Goal: Information Seeking & Learning: Learn about a topic

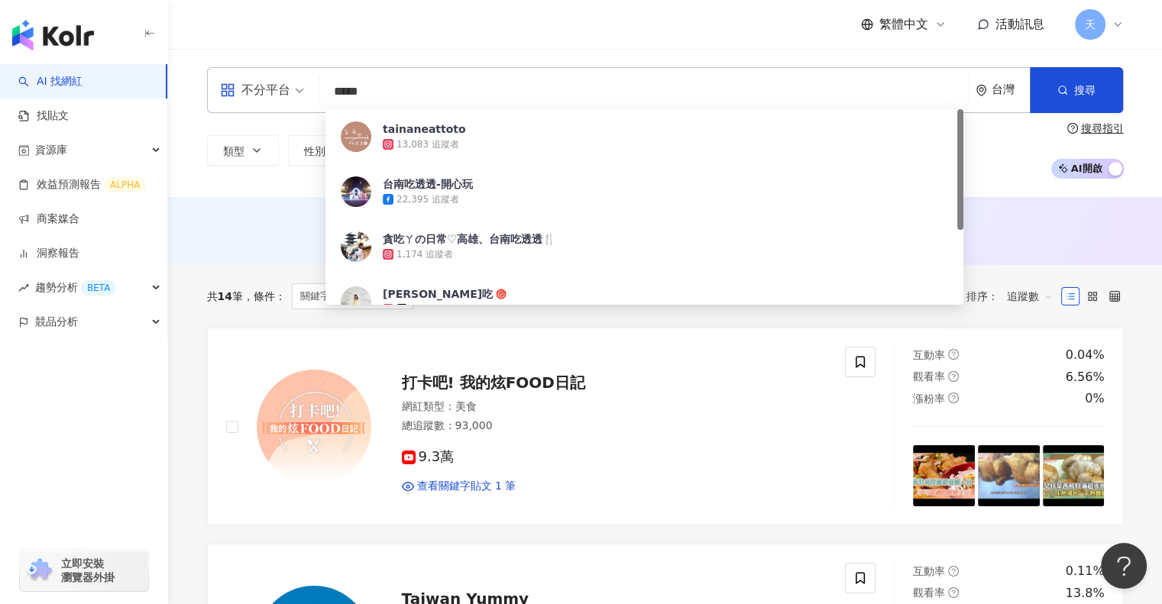
drag, startPoint x: 423, startPoint y: 96, endPoint x: 196, endPoint y: 76, distance: 227.8
click at [196, 76] on div "不分平台 ***** 台灣 搜尋 e2e848fa-abf6-4133-8ff6-69f7b061da59 tainaneattoto 13,083 追蹤者 …" at bounding box center [665, 123] width 978 height 112
type input "*"
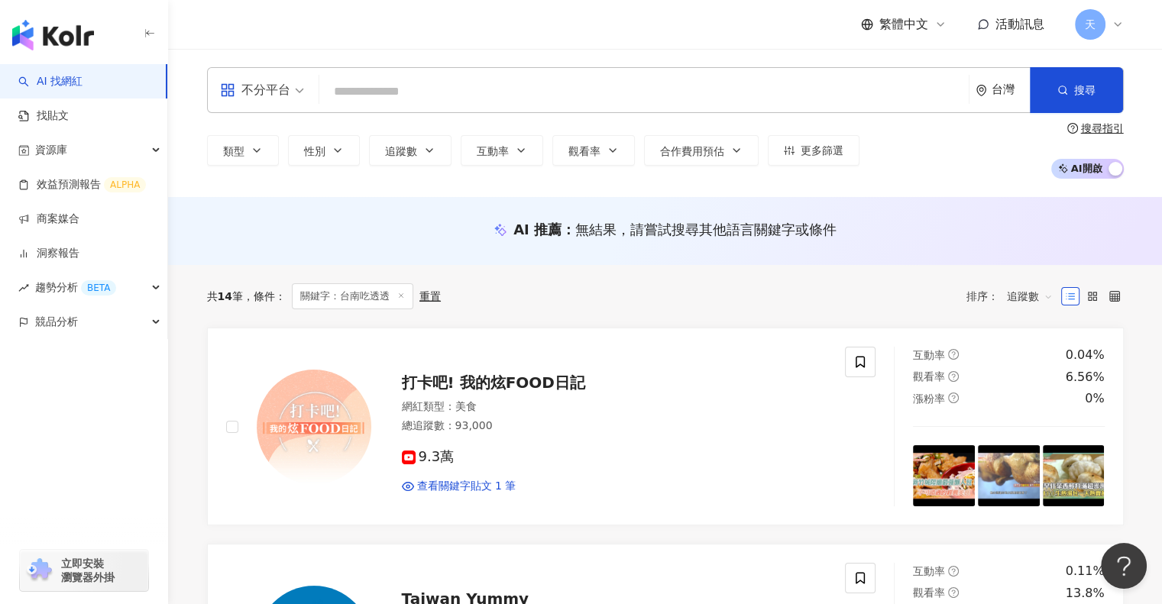
click at [437, 132] on div "類型 性別 追蹤數 互動率 觀看率 合作費用預估 更多篩選 搜尋指引 AI 開啟 AI 關閉" at bounding box center [665, 150] width 917 height 57
click at [387, 91] on input "search" at bounding box center [643, 91] width 637 height 29
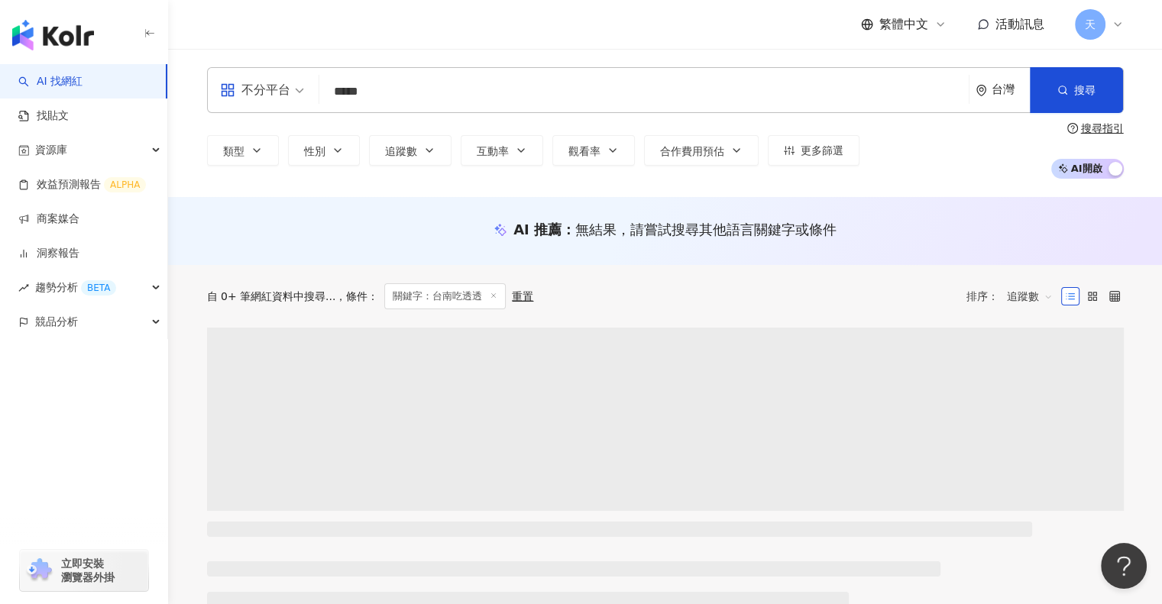
click at [405, 88] on input "*****" at bounding box center [643, 91] width 637 height 29
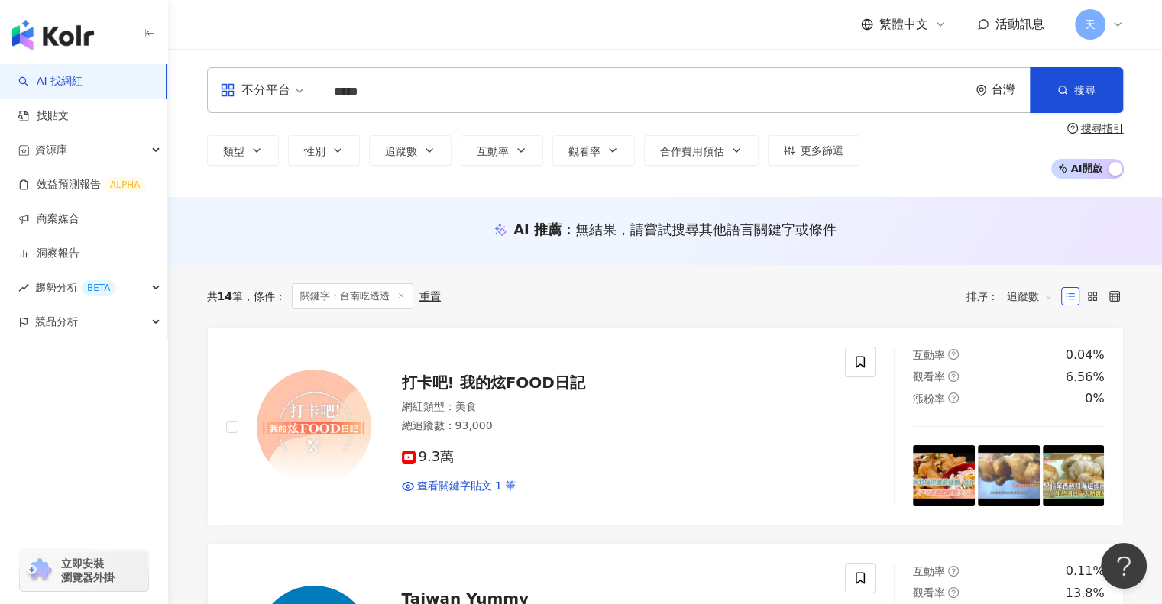
click at [406, 91] on input "*****" at bounding box center [643, 91] width 637 height 29
type input "***"
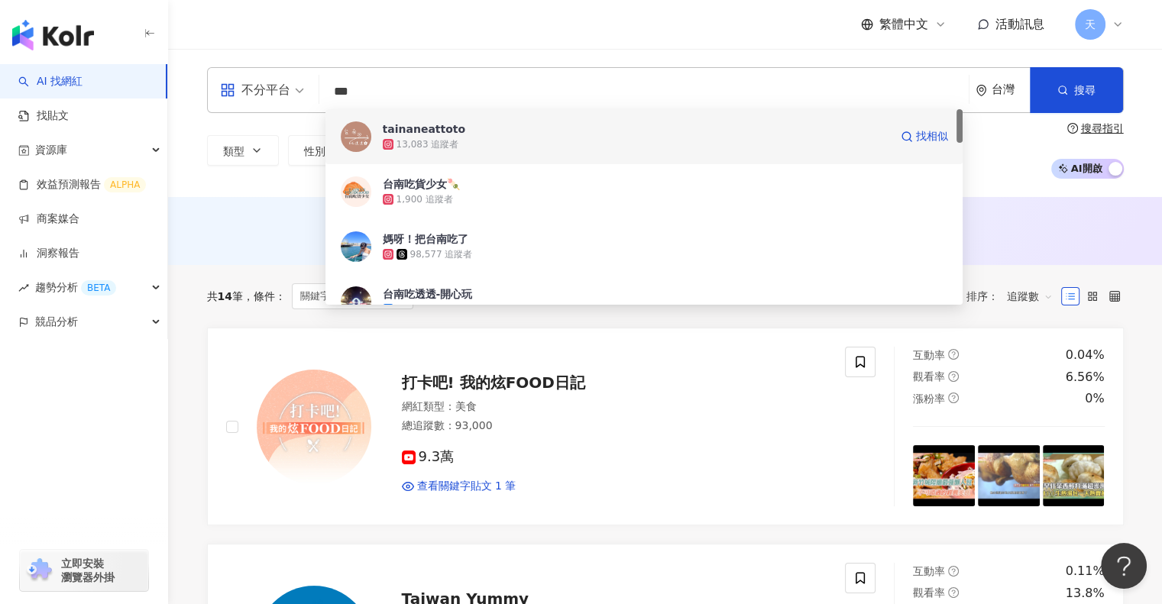
click at [446, 132] on div "tainaneattoto" at bounding box center [424, 128] width 83 height 15
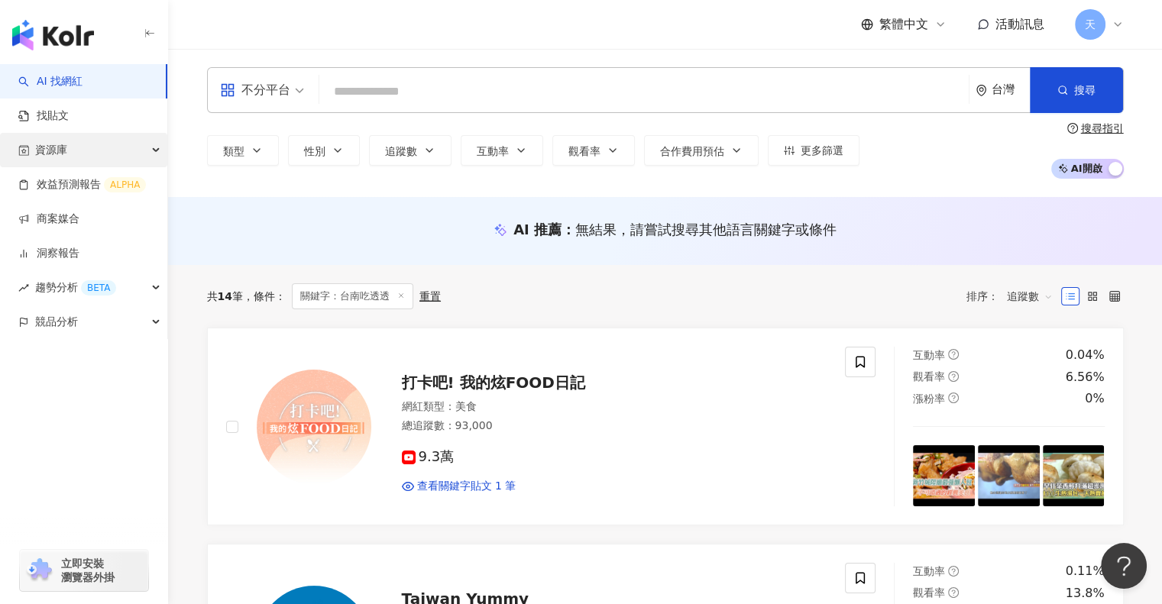
click at [64, 151] on span "資源庫" at bounding box center [51, 150] width 32 height 34
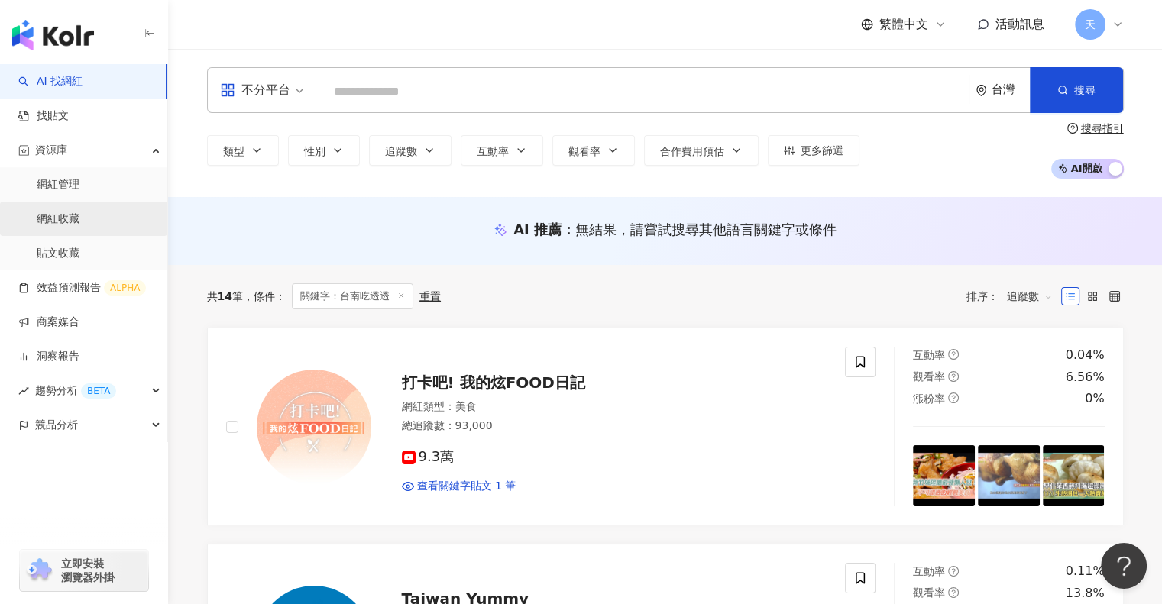
click at [63, 216] on link "網紅收藏" at bounding box center [58, 219] width 43 height 15
click at [64, 216] on link "網紅收藏" at bounding box center [58, 219] width 43 height 15
click at [61, 34] on img "button" at bounding box center [53, 35] width 82 height 31
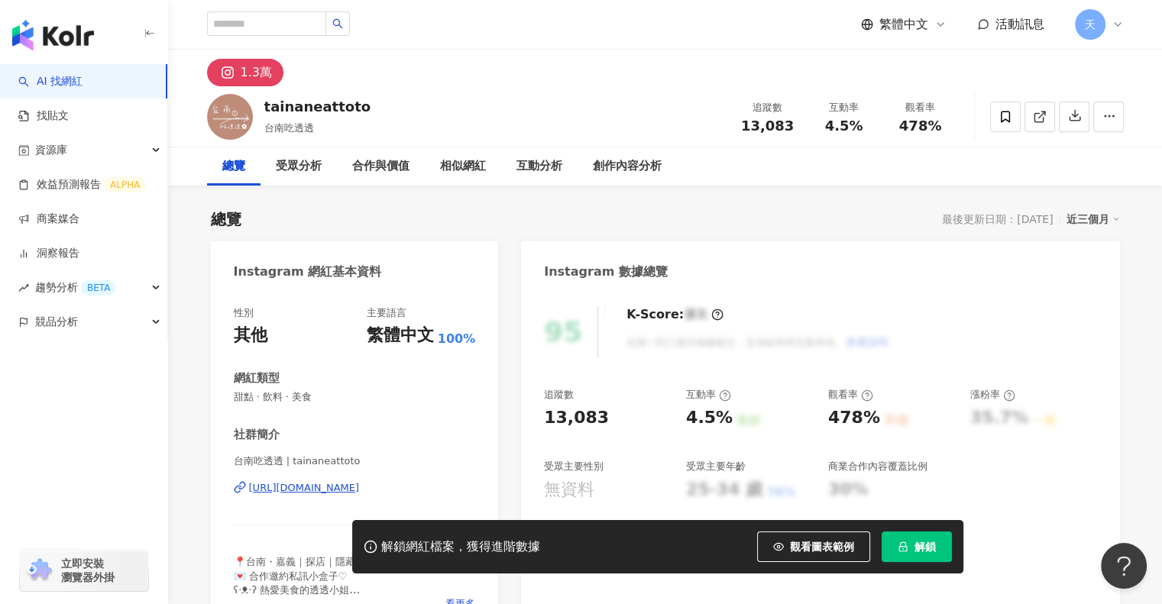
click at [746, 13] on div "繁體中文 活動訊息 天" at bounding box center [665, 24] width 917 height 49
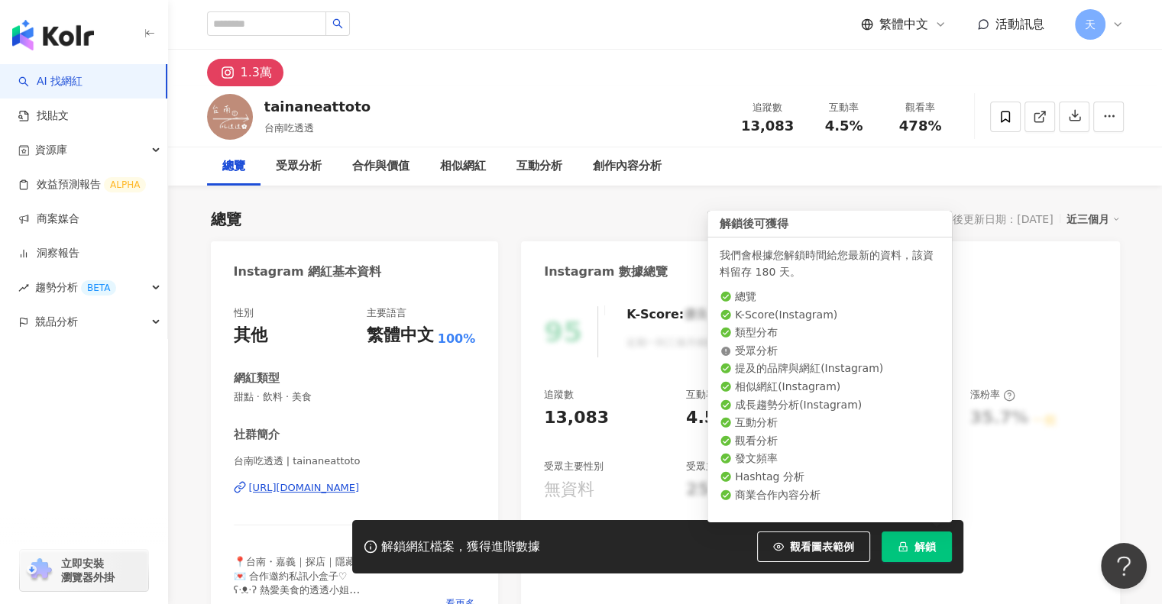
click at [927, 549] on span "解鎖" at bounding box center [925, 547] width 21 height 12
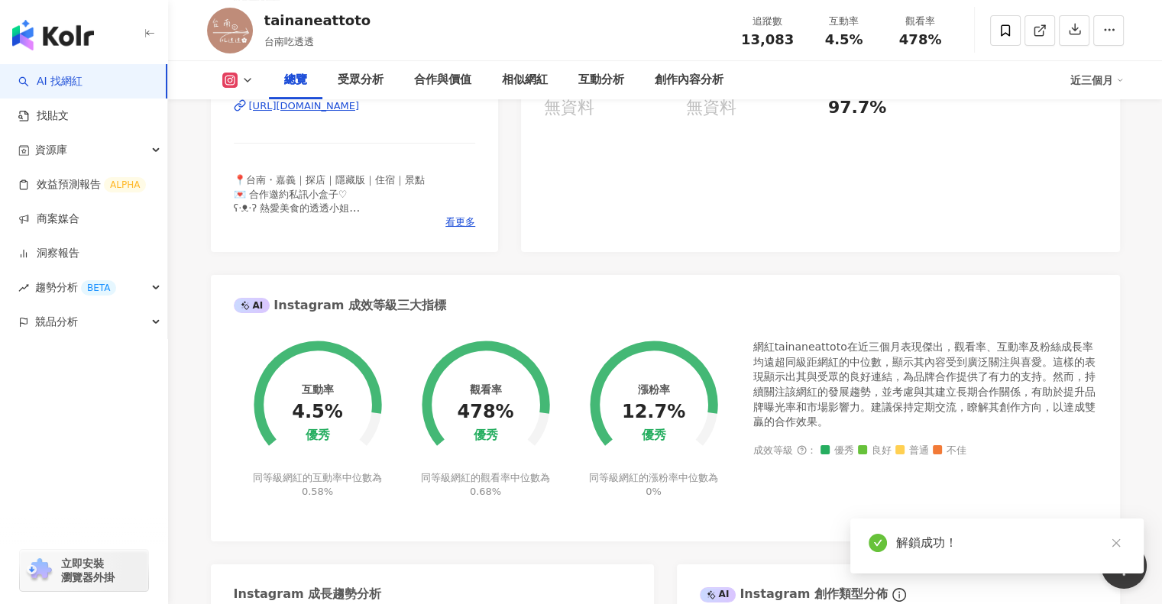
scroll to position [535, 0]
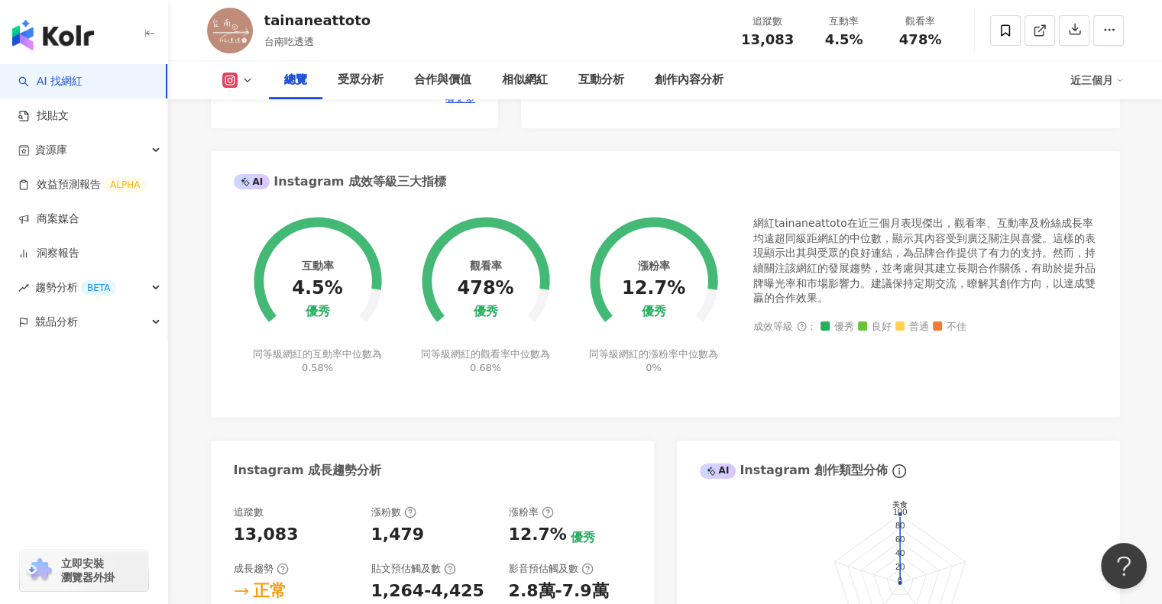
scroll to position [458, 0]
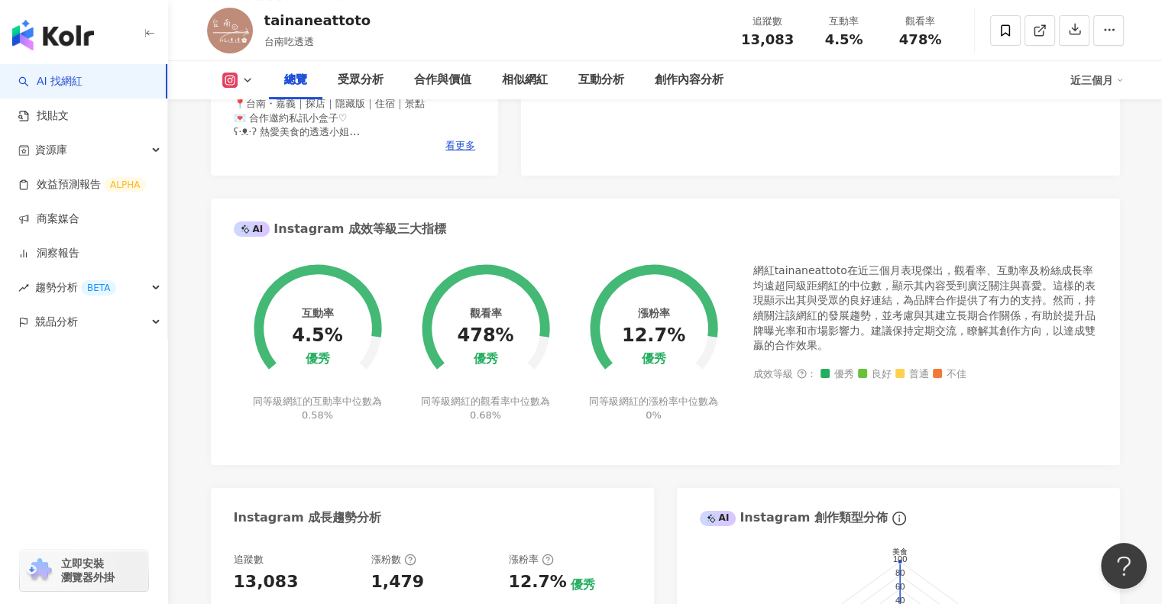
click at [705, 40] on div "tainaneattoto 台南吃透透 追蹤數 13,083 互動率 4.5% 觀看率 478%" at bounding box center [665, 30] width 978 height 60
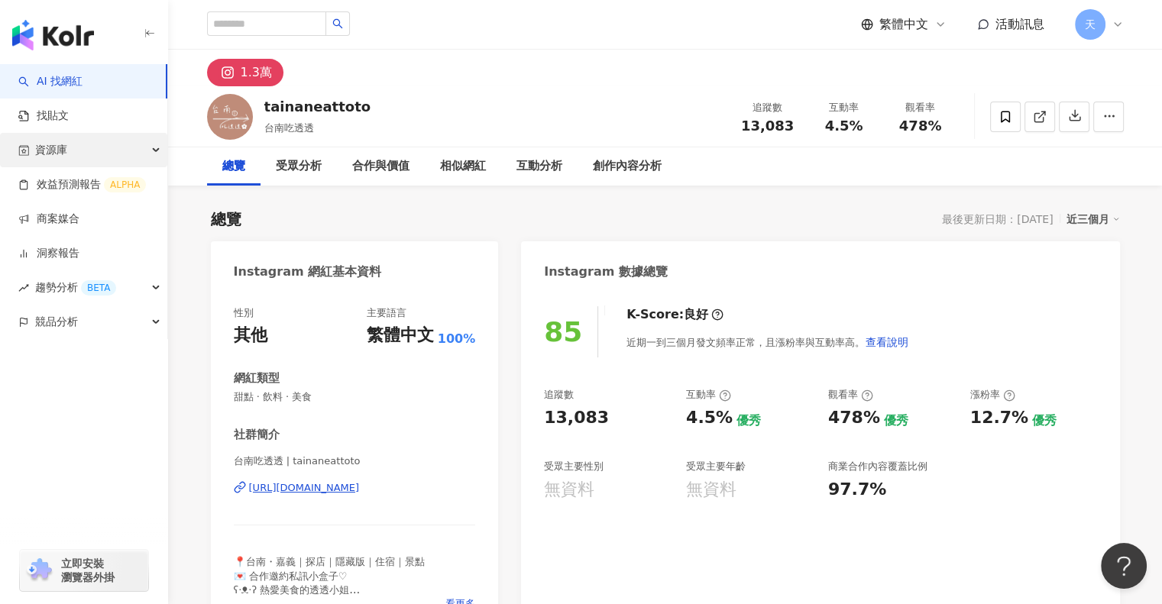
click at [52, 144] on span "資源庫" at bounding box center [51, 150] width 32 height 34
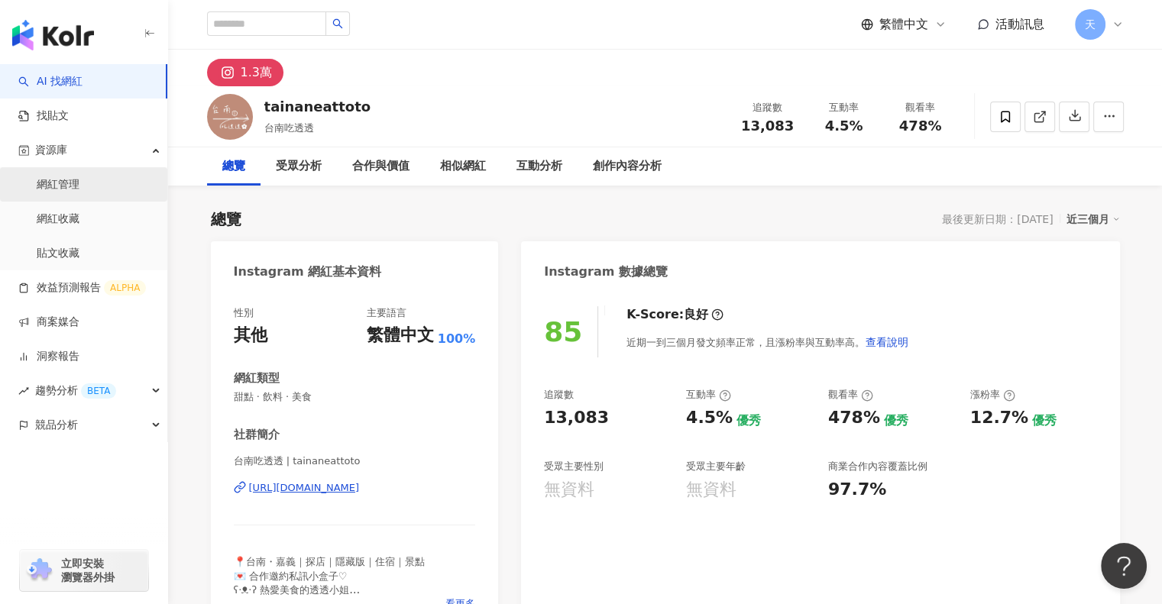
click at [70, 186] on link "網紅管理" at bounding box center [58, 184] width 43 height 15
click at [79, 187] on link "網紅管理" at bounding box center [58, 184] width 43 height 15
click at [73, 220] on link "網紅收藏" at bounding box center [58, 219] width 43 height 15
click at [49, 150] on span "資源庫" at bounding box center [51, 150] width 32 height 34
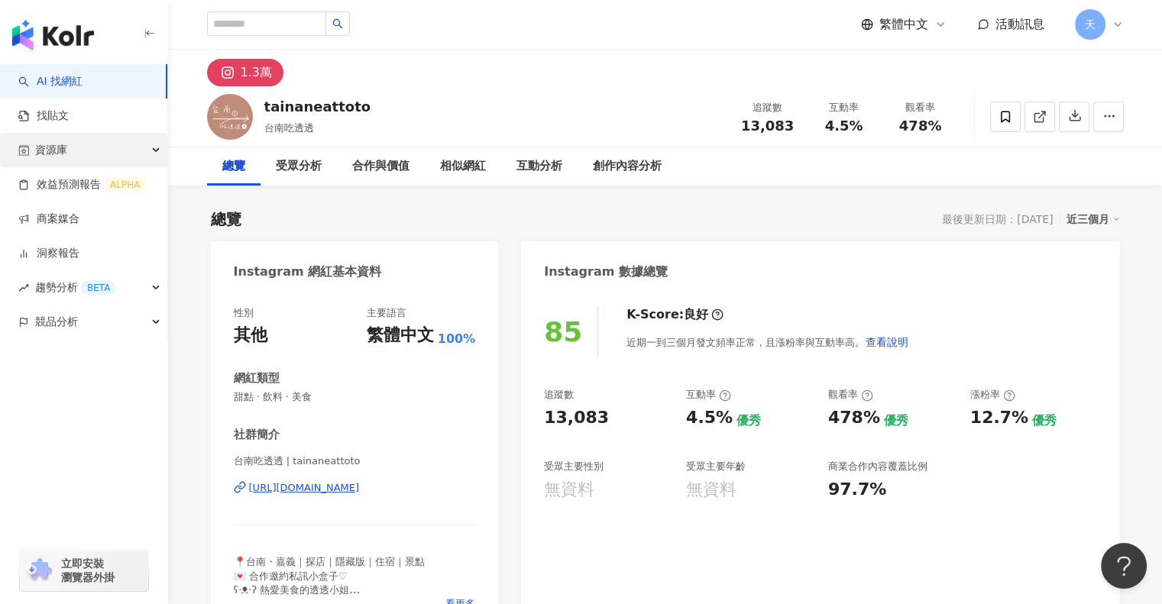
click at [58, 149] on span "資源庫" at bounding box center [51, 150] width 32 height 34
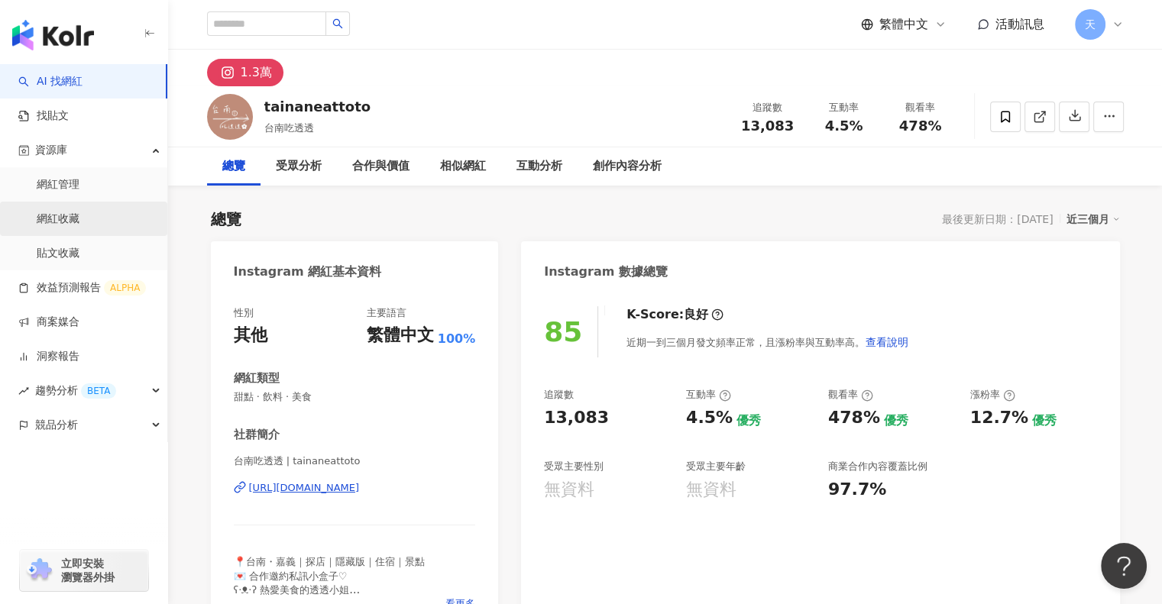
click at [62, 217] on link "網紅收藏" at bounding box center [58, 219] width 43 height 15
click at [58, 253] on link "貼文收藏" at bounding box center [58, 253] width 43 height 15
click at [50, 117] on link "找貼文" at bounding box center [43, 115] width 50 height 15
click at [69, 117] on link "找貼文" at bounding box center [43, 115] width 50 height 15
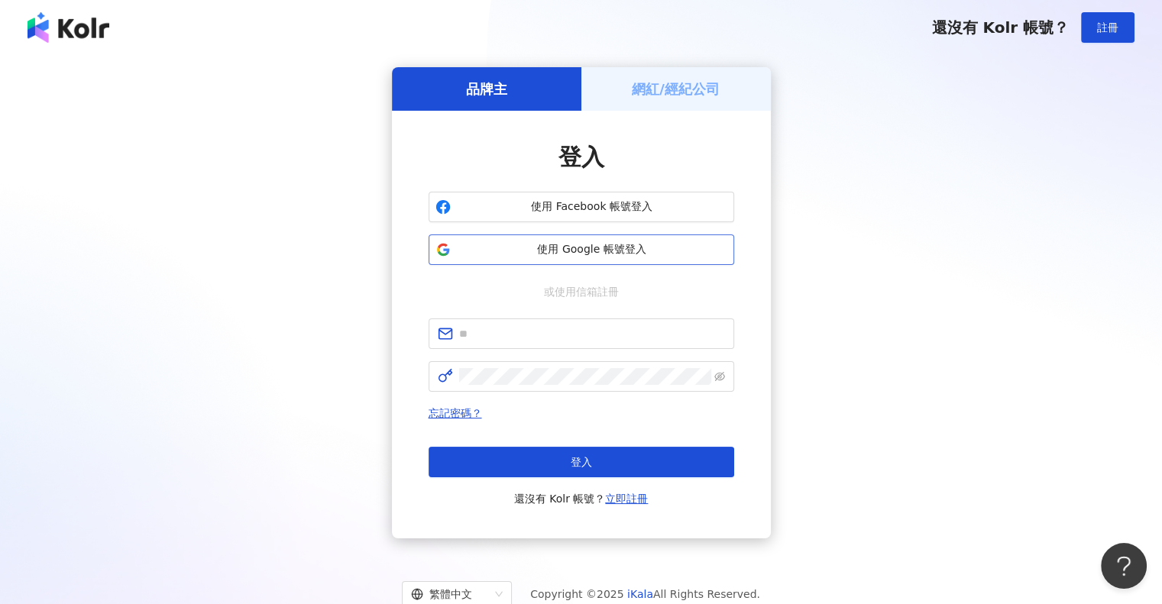
click at [568, 254] on span "使用 Google 帳號登入" at bounding box center [592, 249] width 270 height 15
click at [544, 250] on span "使用 Google 帳號登入" at bounding box center [592, 249] width 270 height 15
click at [597, 259] on button "使用 Google 帳號登入" at bounding box center [582, 250] width 306 height 31
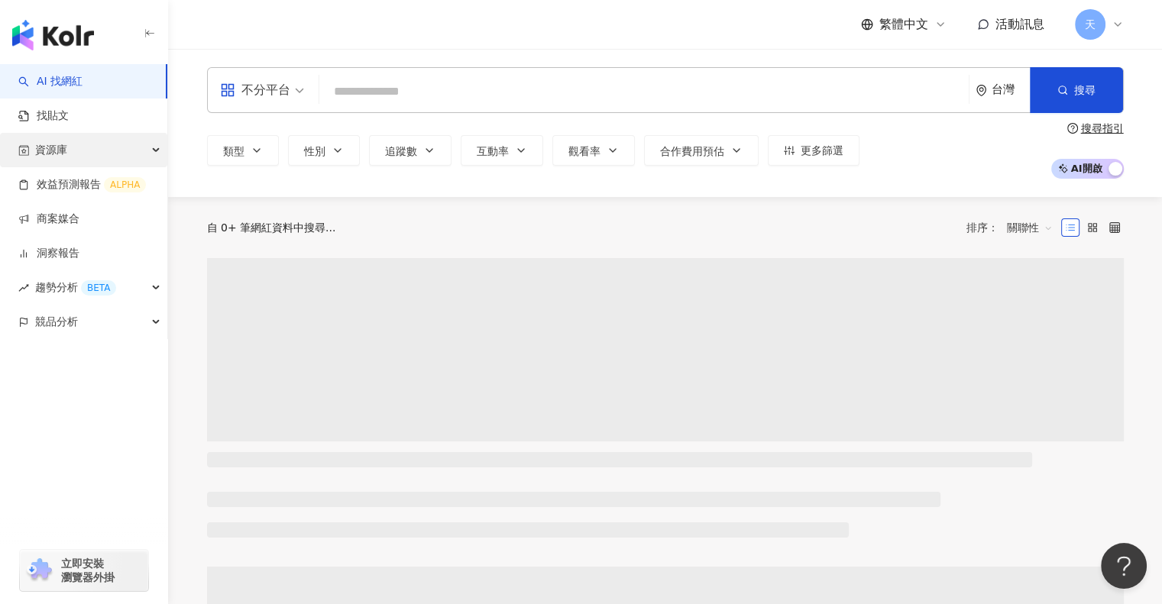
click at [56, 149] on span "資源庫" at bounding box center [51, 150] width 32 height 34
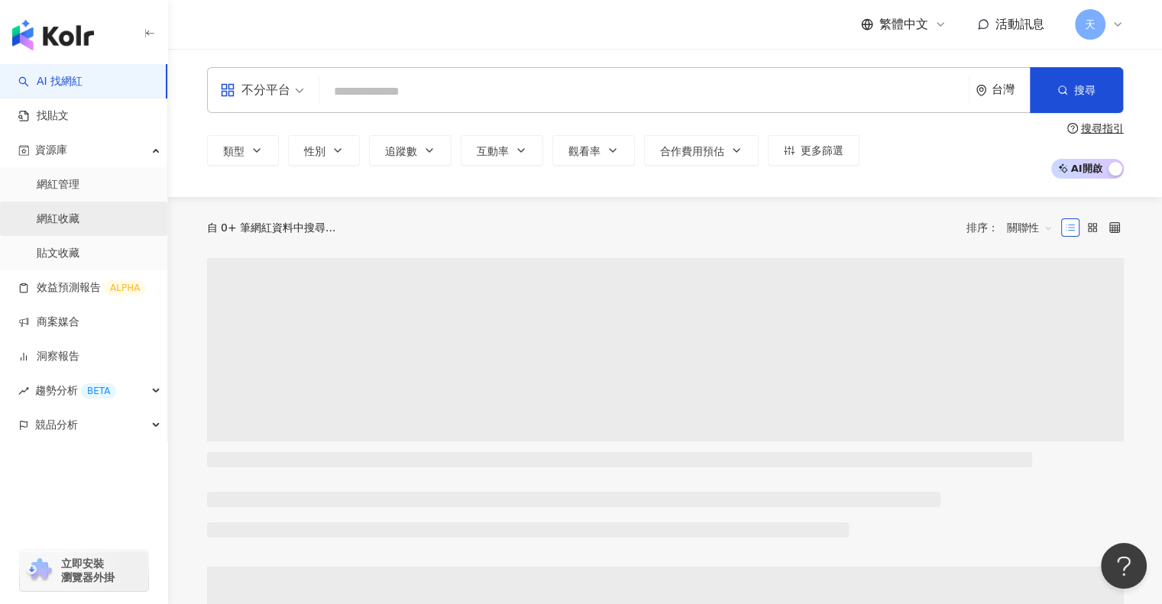
click at [71, 222] on link "網紅收藏" at bounding box center [58, 219] width 43 height 15
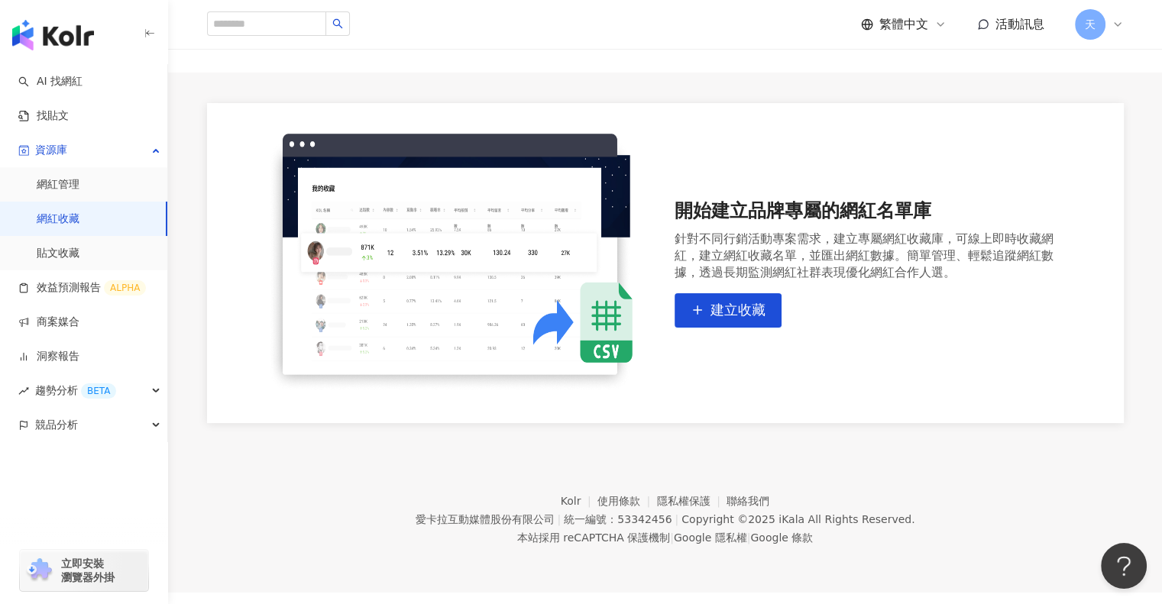
scroll to position [70, 0]
click at [71, 187] on link "網紅管理" at bounding box center [58, 184] width 43 height 15
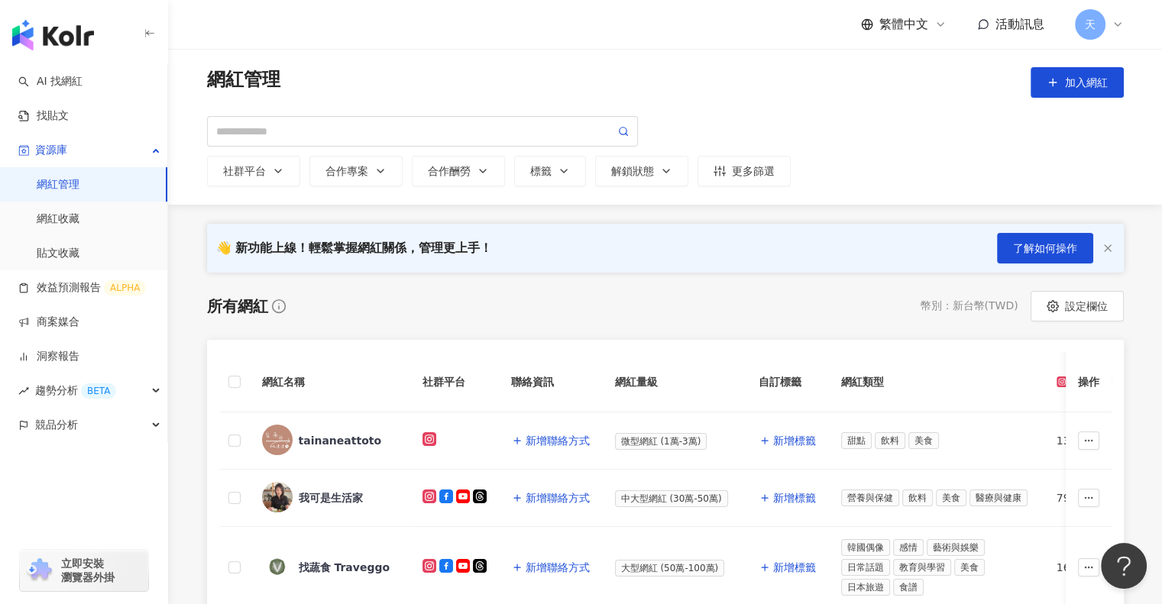
click at [712, 9] on div "繁體中文 活動訊息 天" at bounding box center [665, 24] width 917 height 49
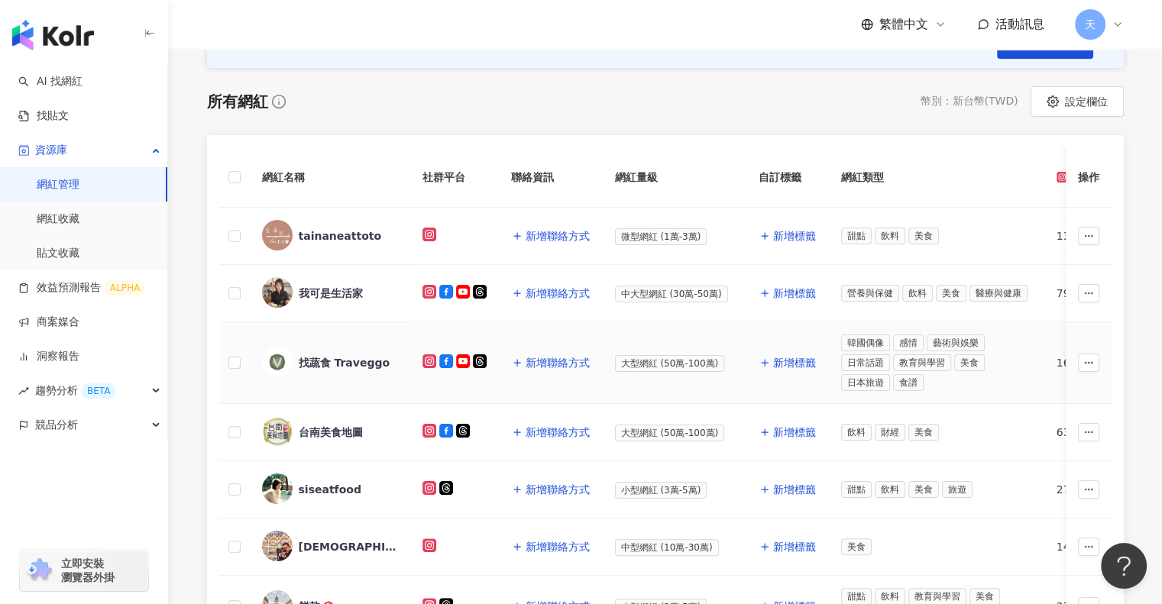
scroll to position [306, 0]
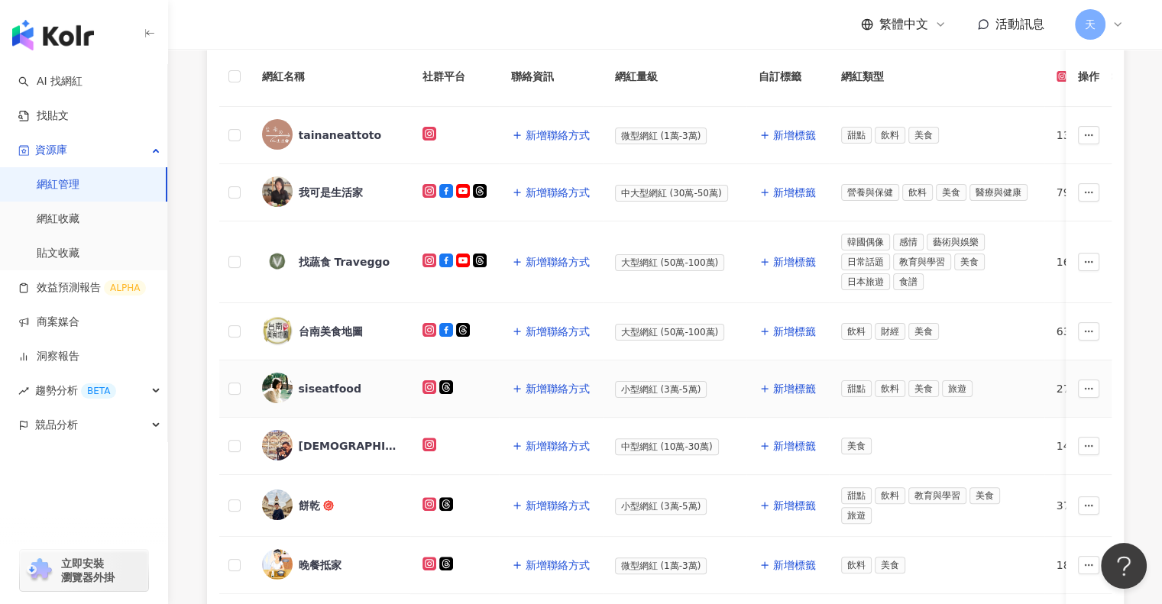
click at [330, 390] on div "siseatfood" at bounding box center [330, 388] width 63 height 15
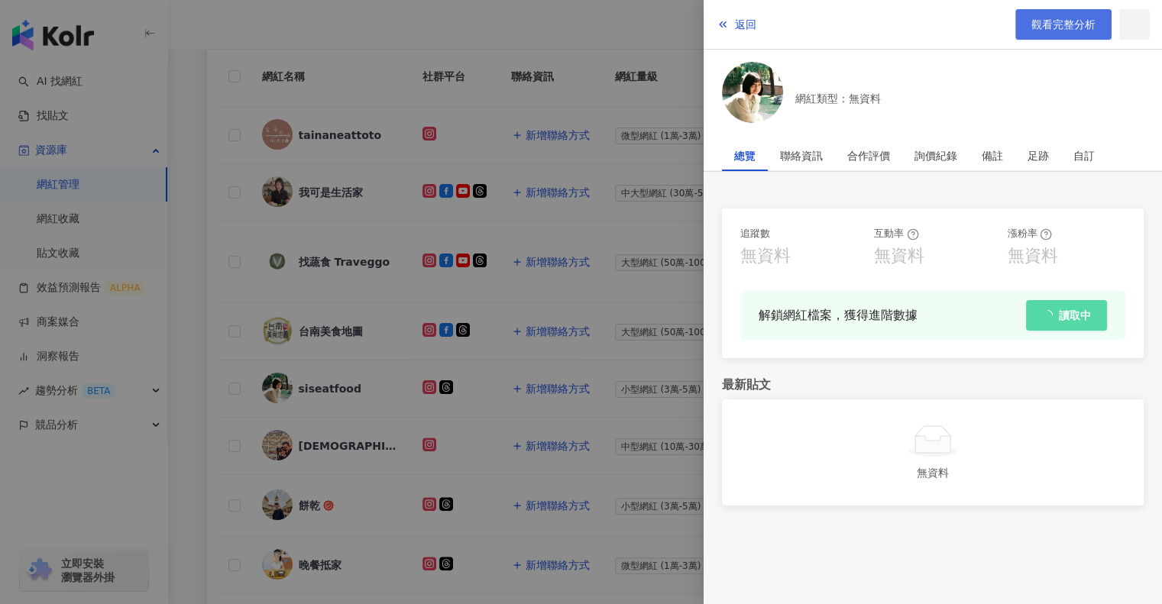
click at [1042, 20] on span "觀看完整分析" at bounding box center [1063, 24] width 64 height 12
click at [734, 28] on button "返回" at bounding box center [736, 24] width 41 height 31
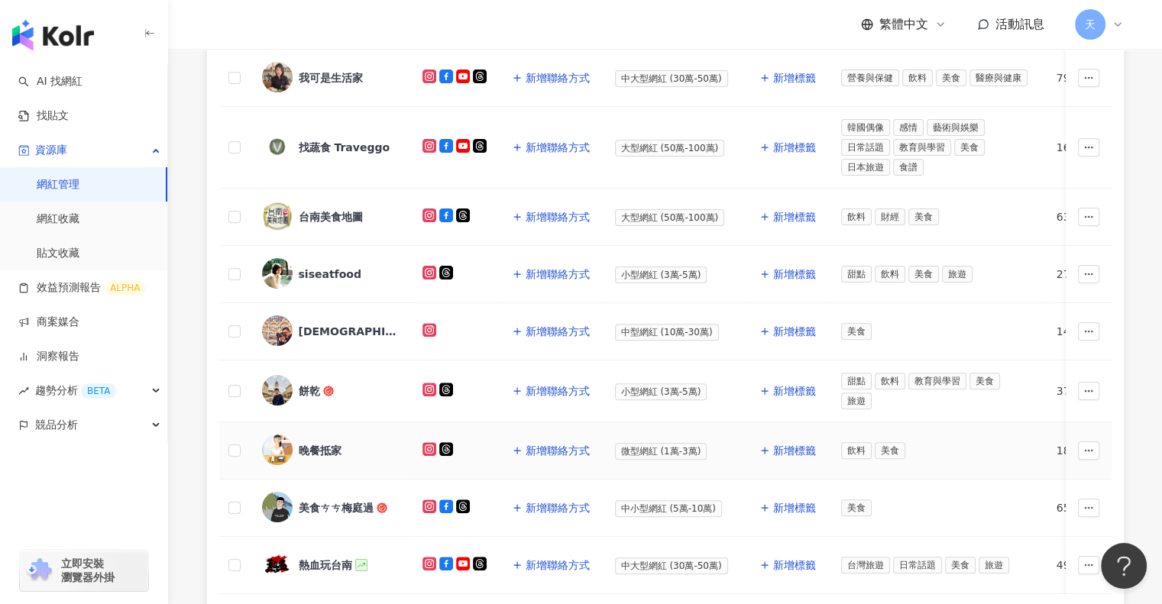
scroll to position [458, 0]
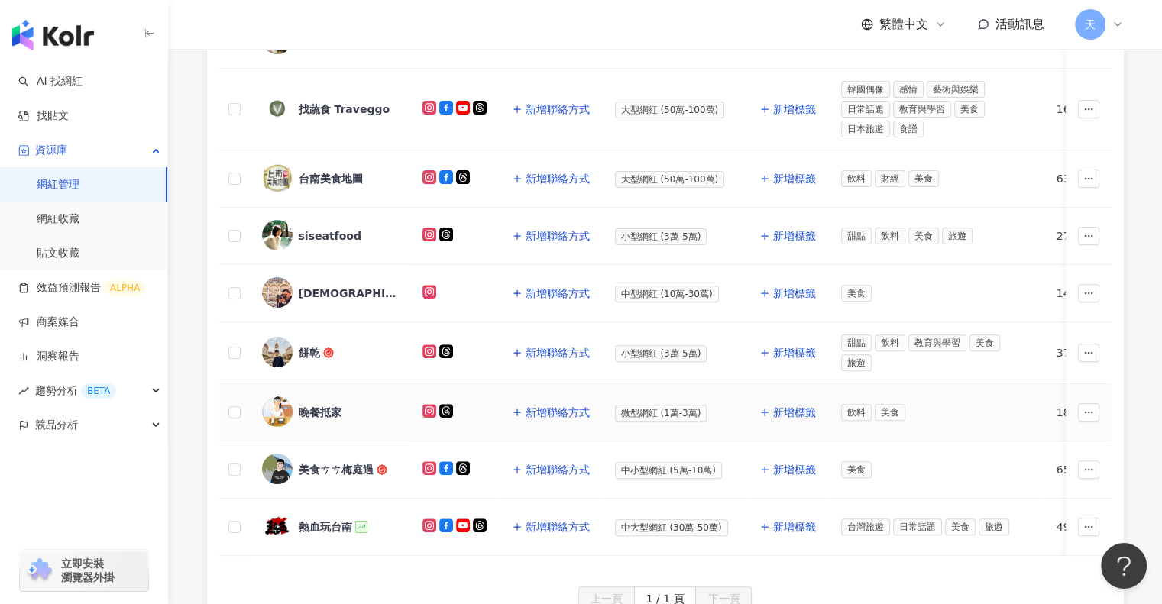
click at [316, 406] on div "晚餐抵家" at bounding box center [320, 412] width 43 height 15
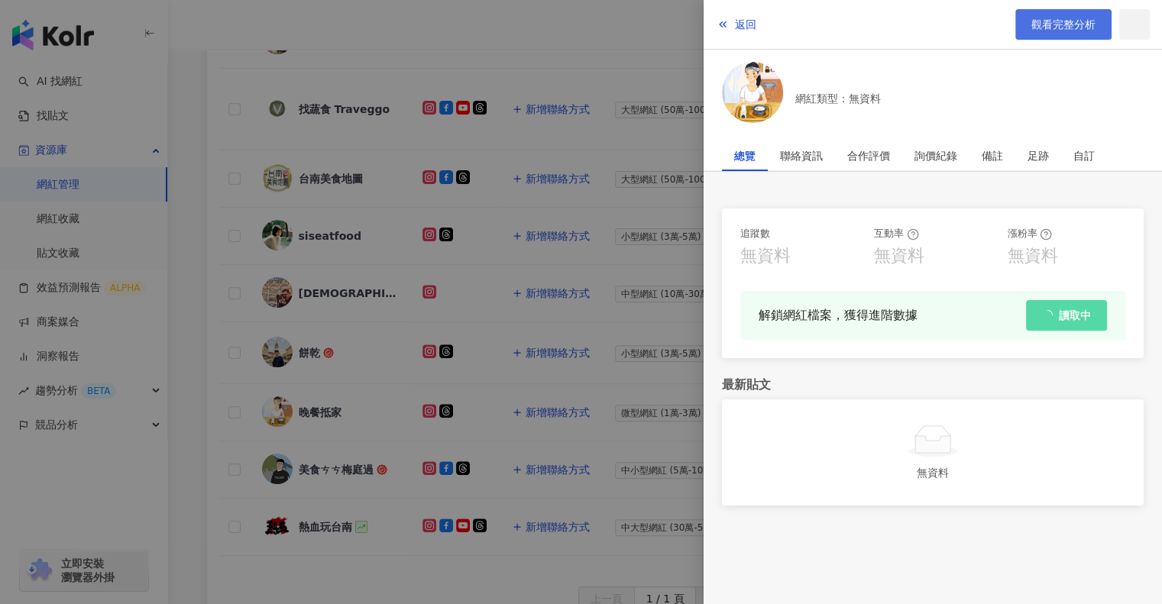
click at [1048, 21] on span "觀看完整分析" at bounding box center [1063, 24] width 64 height 12
click at [740, 21] on span "返回" at bounding box center [745, 24] width 21 height 12
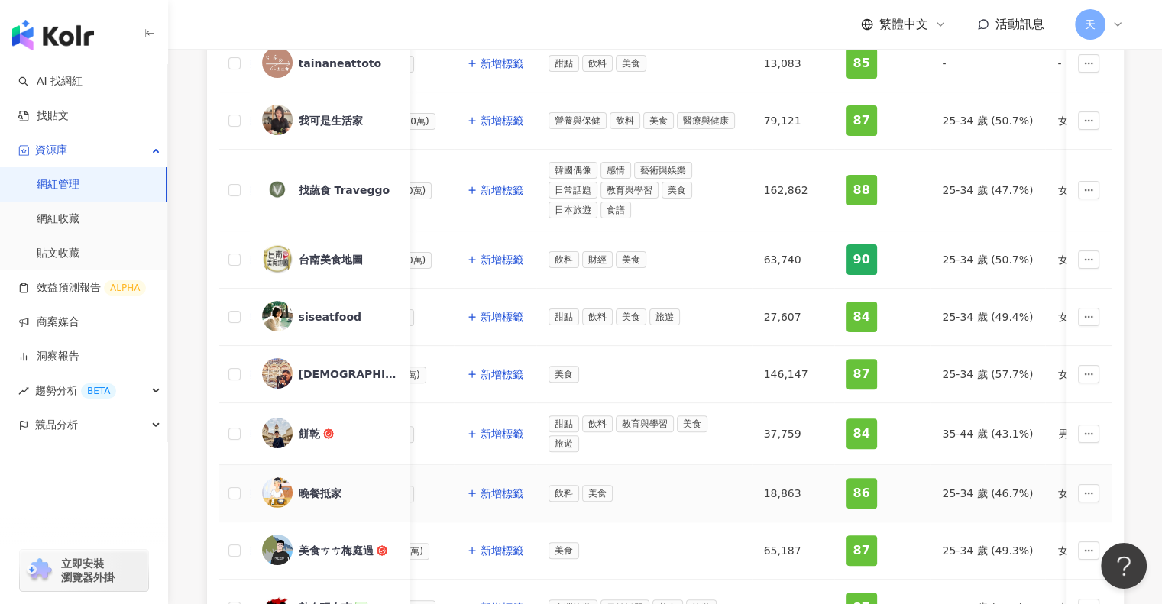
scroll to position [229, 0]
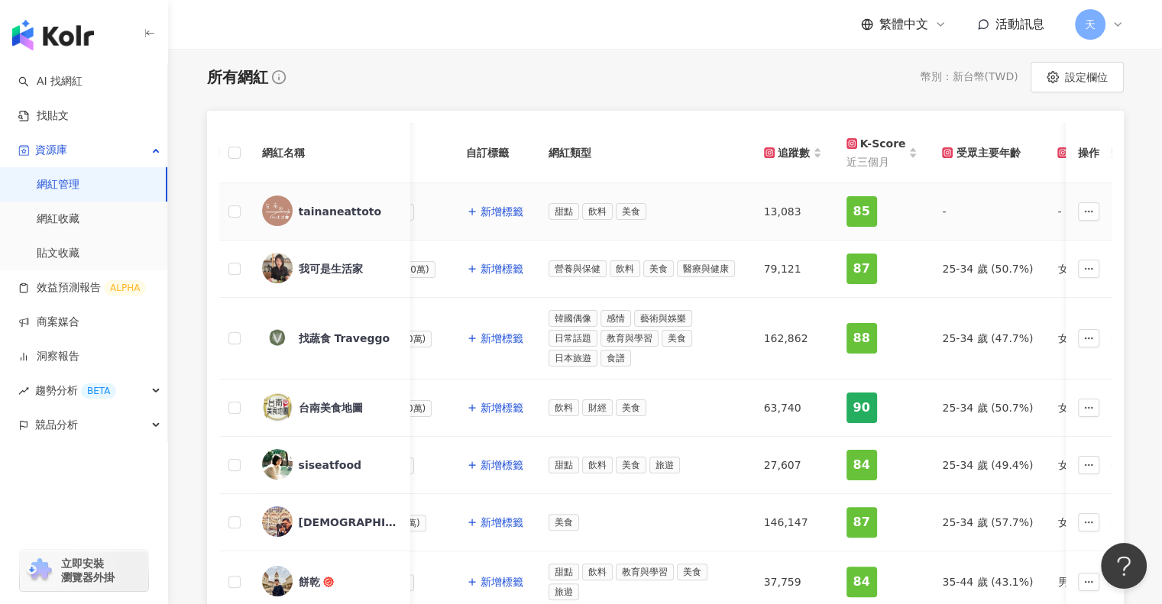
click at [992, 205] on div "-" at bounding box center [987, 211] width 91 height 17
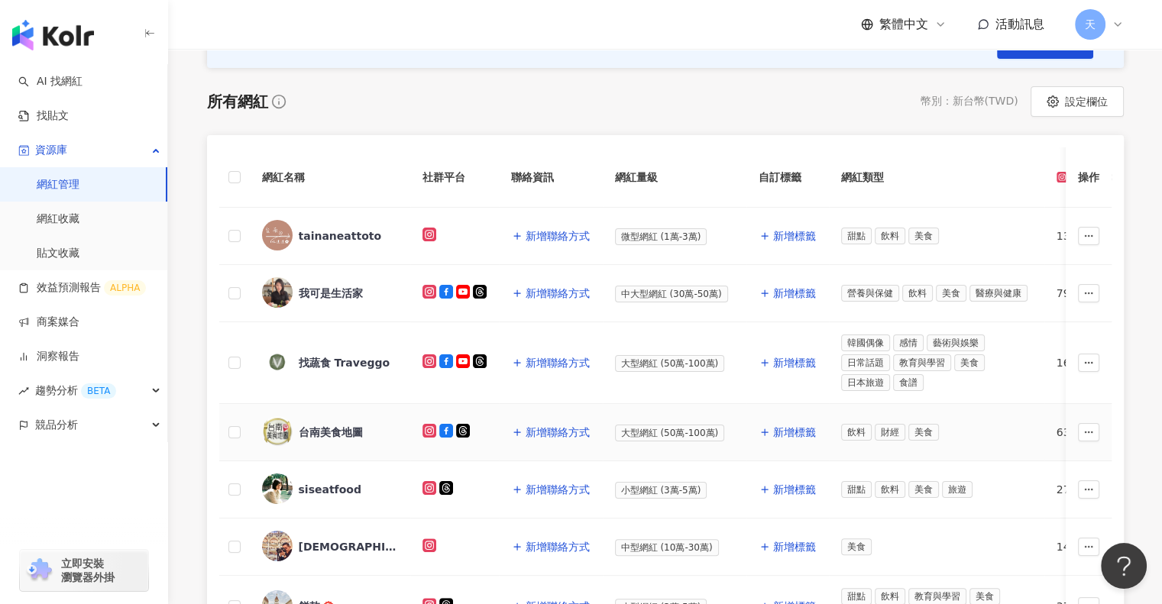
scroll to position [206, 0]
click at [318, 484] on div "siseatfood" at bounding box center [330, 488] width 63 height 15
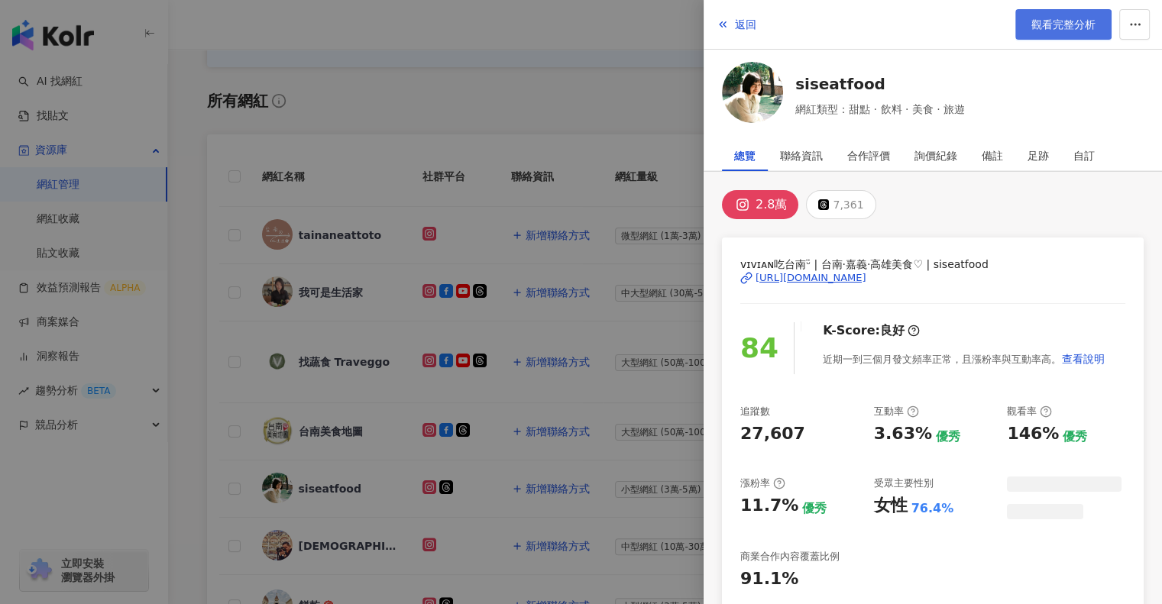
click at [1040, 27] on span "觀看完整分析" at bounding box center [1063, 24] width 64 height 12
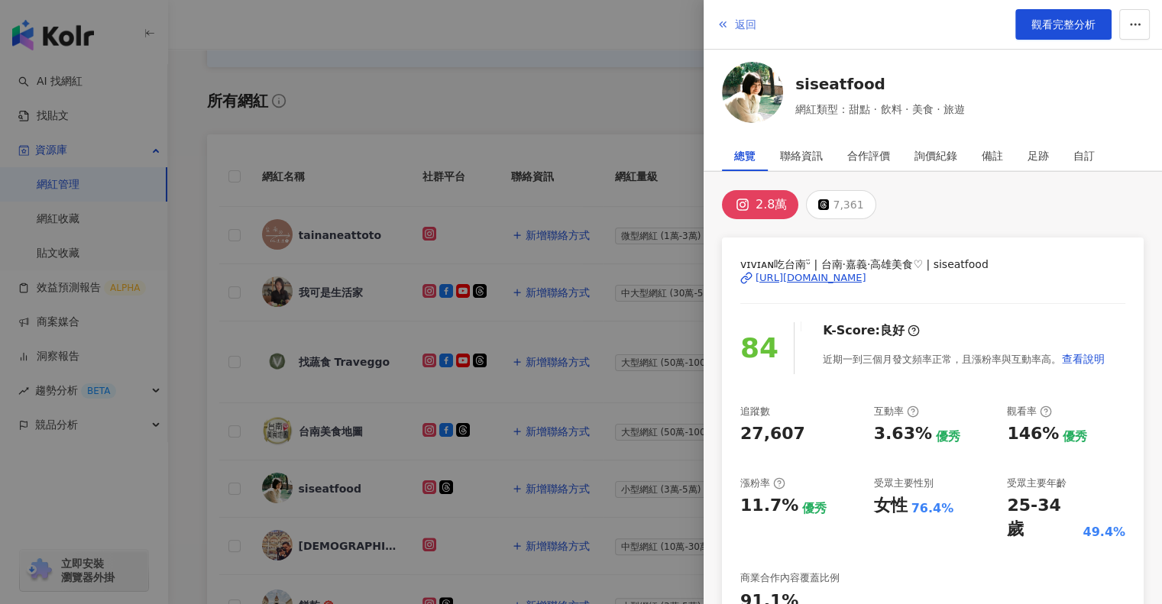
click at [723, 21] on icon "button" at bounding box center [723, 24] width 12 height 12
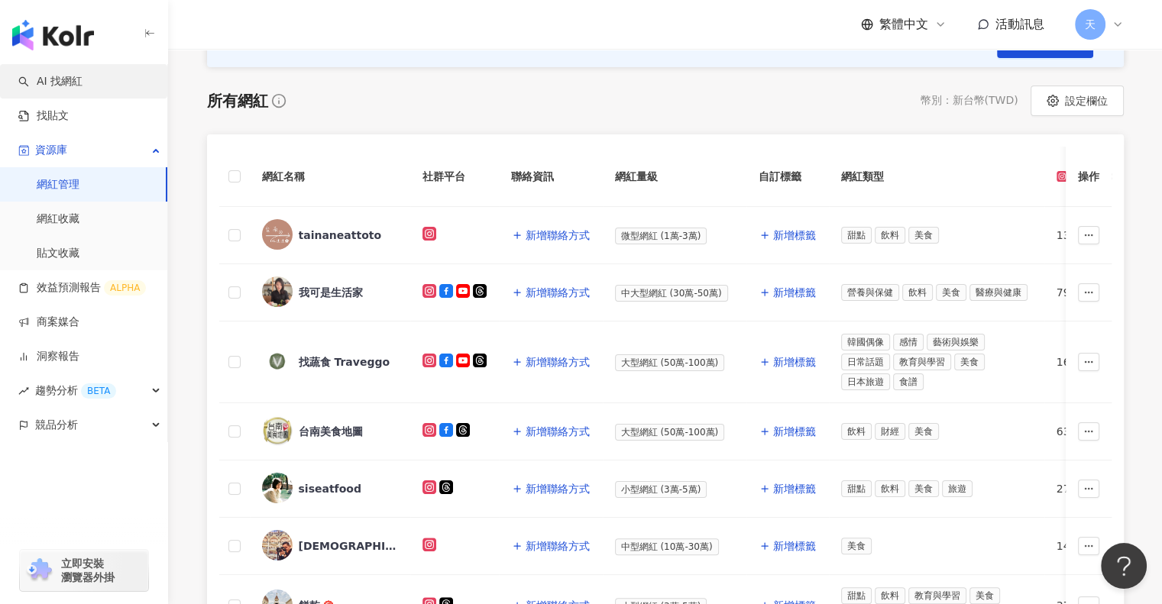
click at [64, 76] on link "AI 找網紅" at bounding box center [50, 81] width 64 height 15
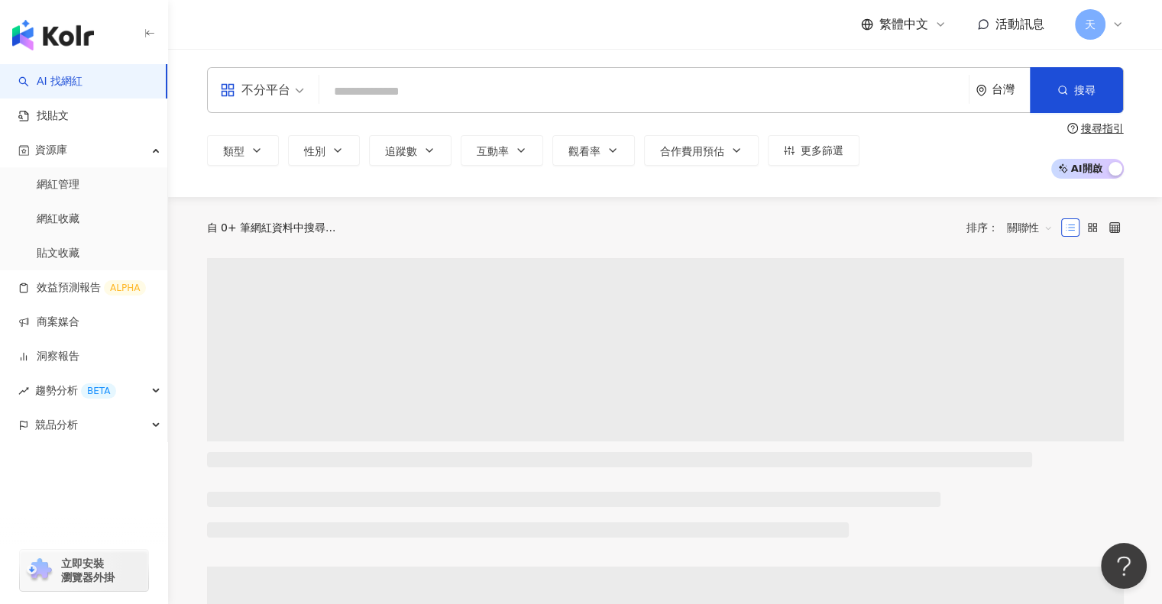
click at [413, 80] on input "search" at bounding box center [643, 91] width 637 height 29
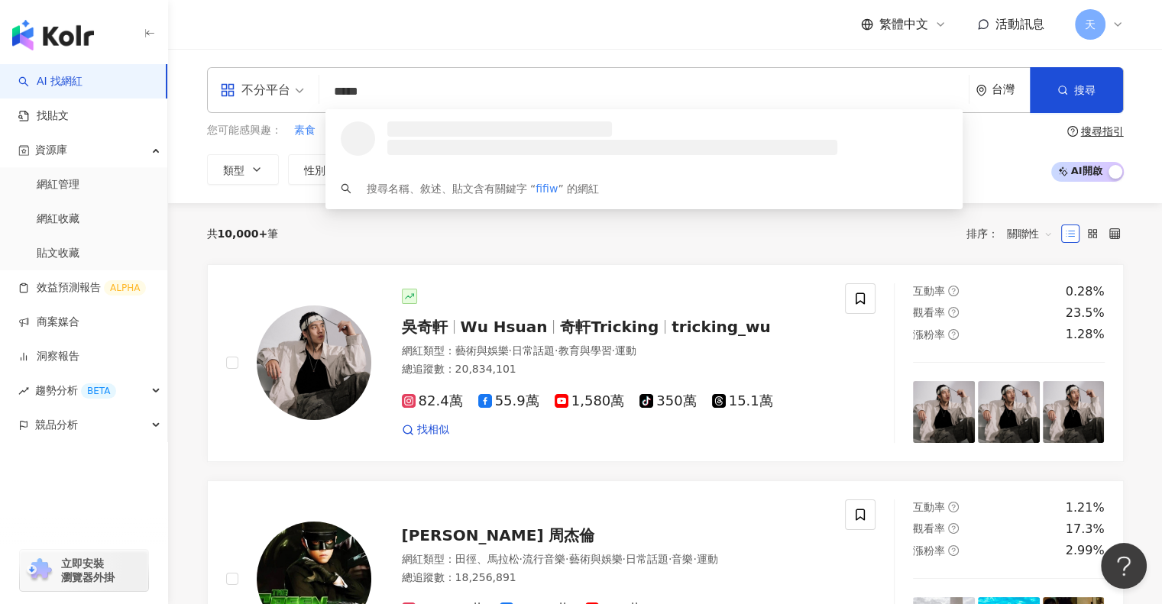
type input "******"
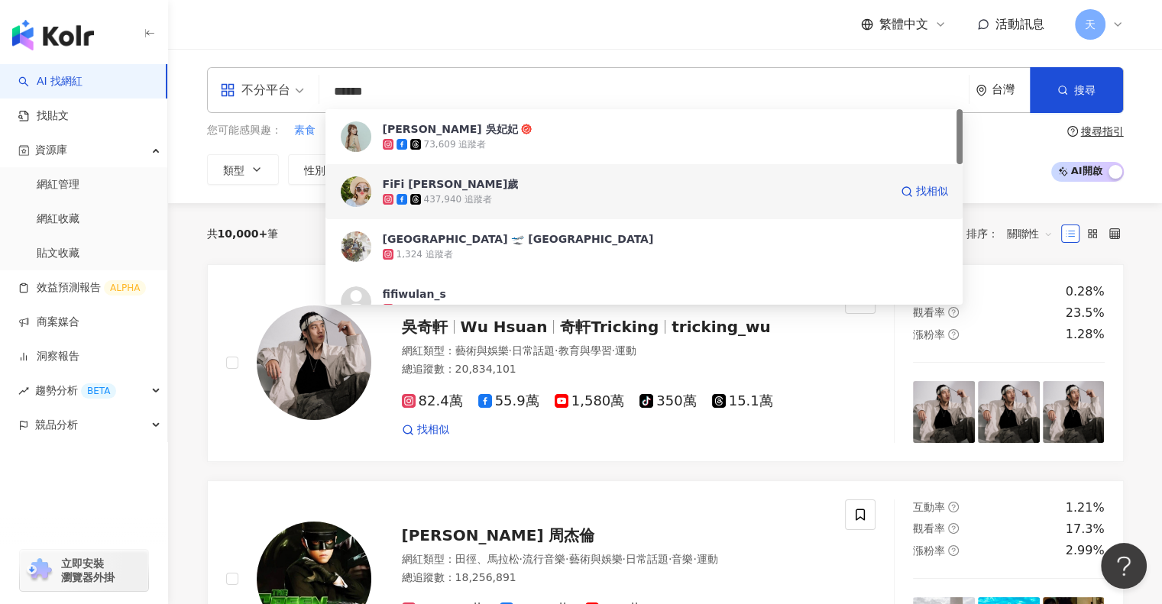
click at [429, 181] on div "FiFi [PERSON_NAME]歲" at bounding box center [451, 183] width 136 height 15
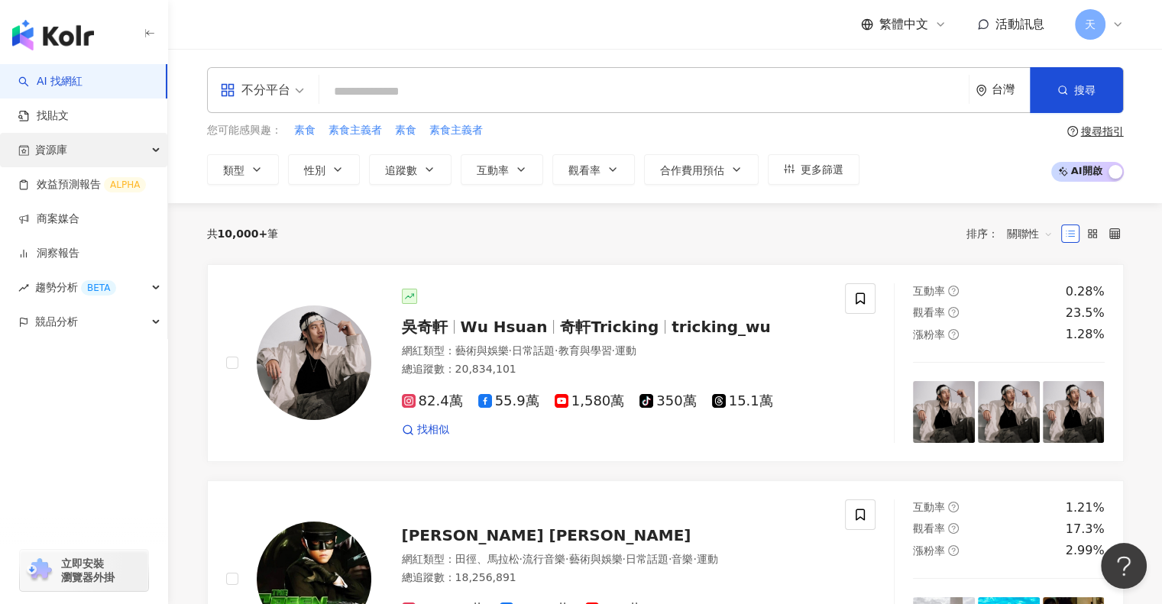
click at [62, 155] on span "資源庫" at bounding box center [51, 150] width 32 height 34
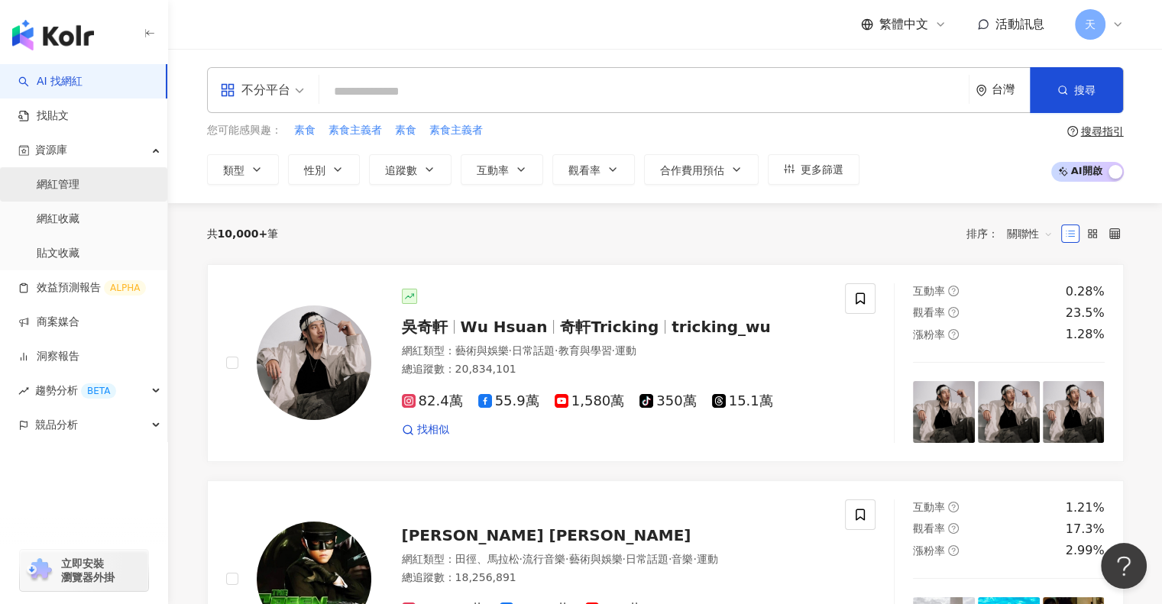
click at [76, 186] on link "網紅管理" at bounding box center [58, 184] width 43 height 15
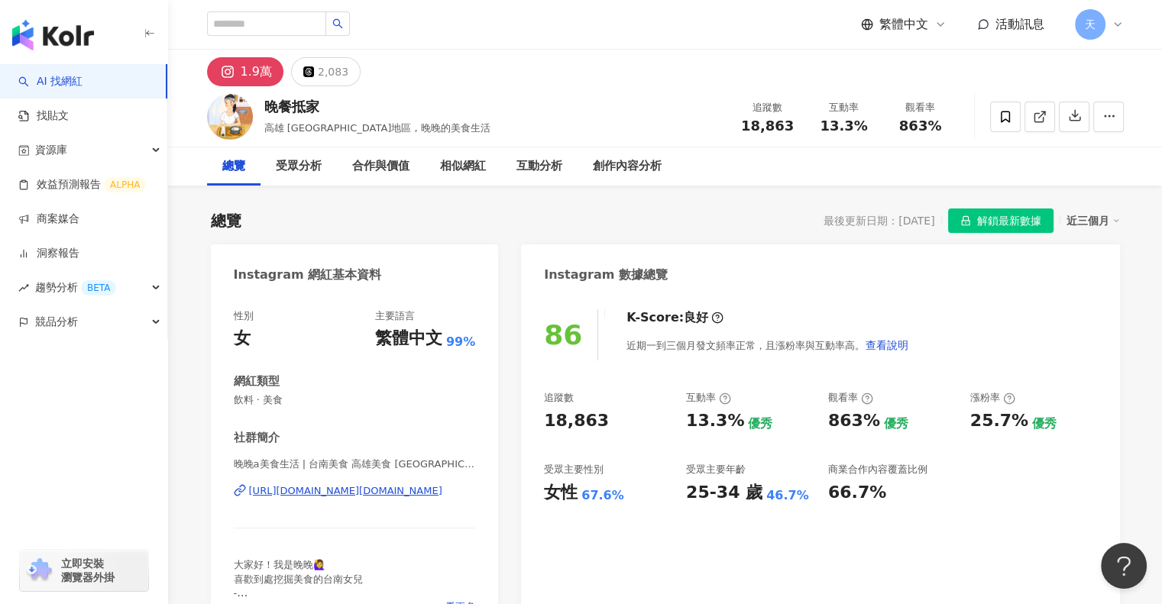
click at [741, 30] on div "繁體中文 活動訊息 天" at bounding box center [665, 24] width 917 height 49
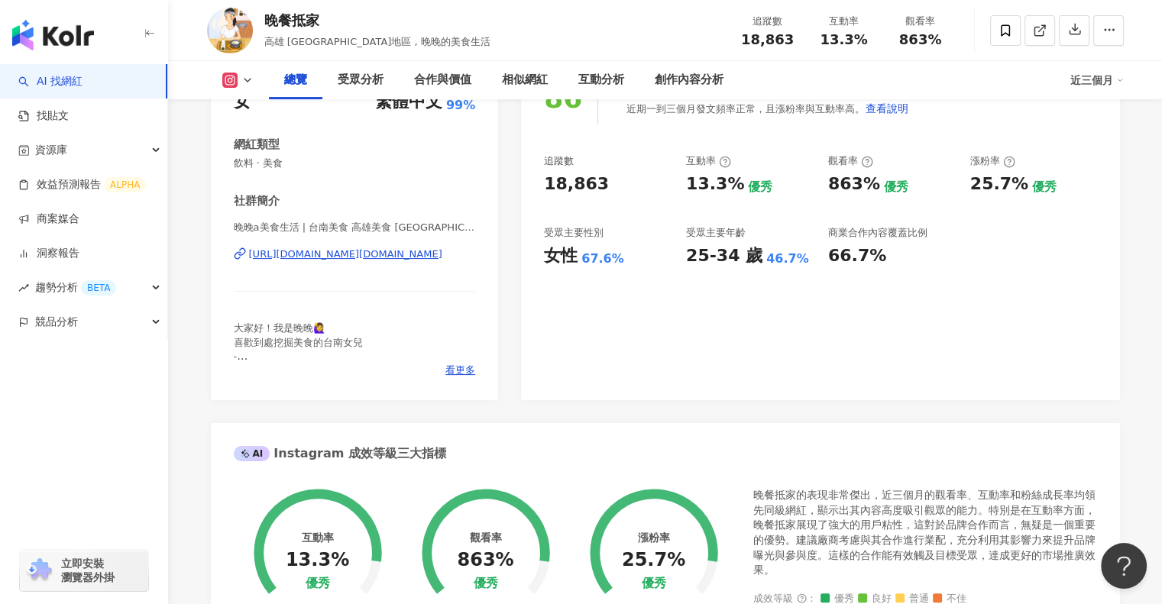
scroll to position [275, 0]
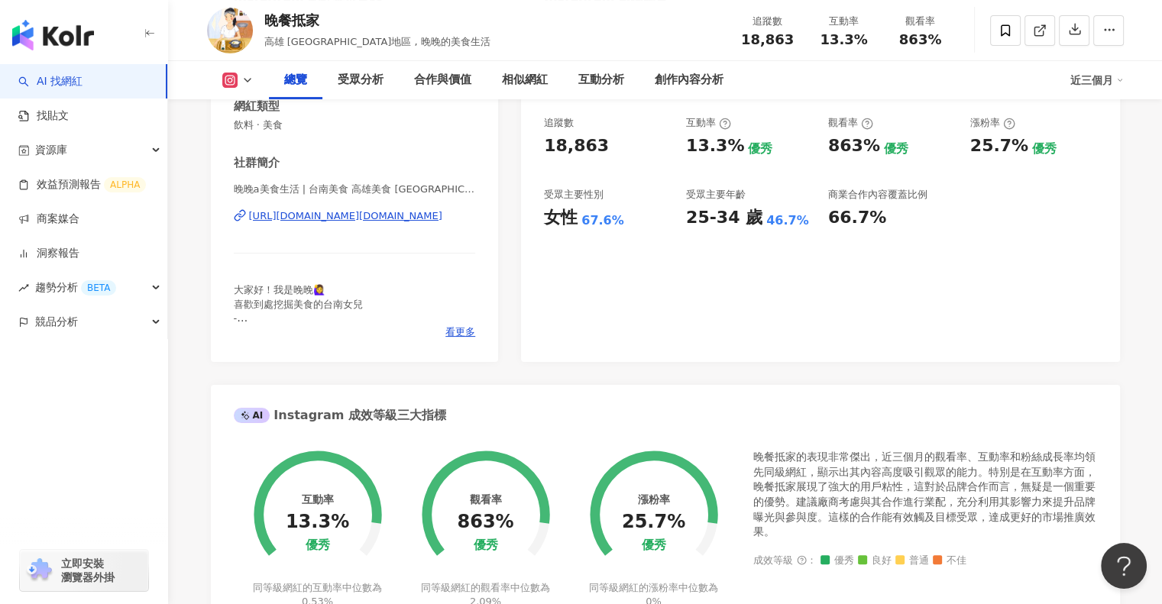
click at [672, 17] on div "晚餐抵家 高雄 台南 雙北地區 , 晚晚的美食生活 追蹤數 18,863 互動率 13.3% 觀看率 863%" at bounding box center [665, 30] width 978 height 60
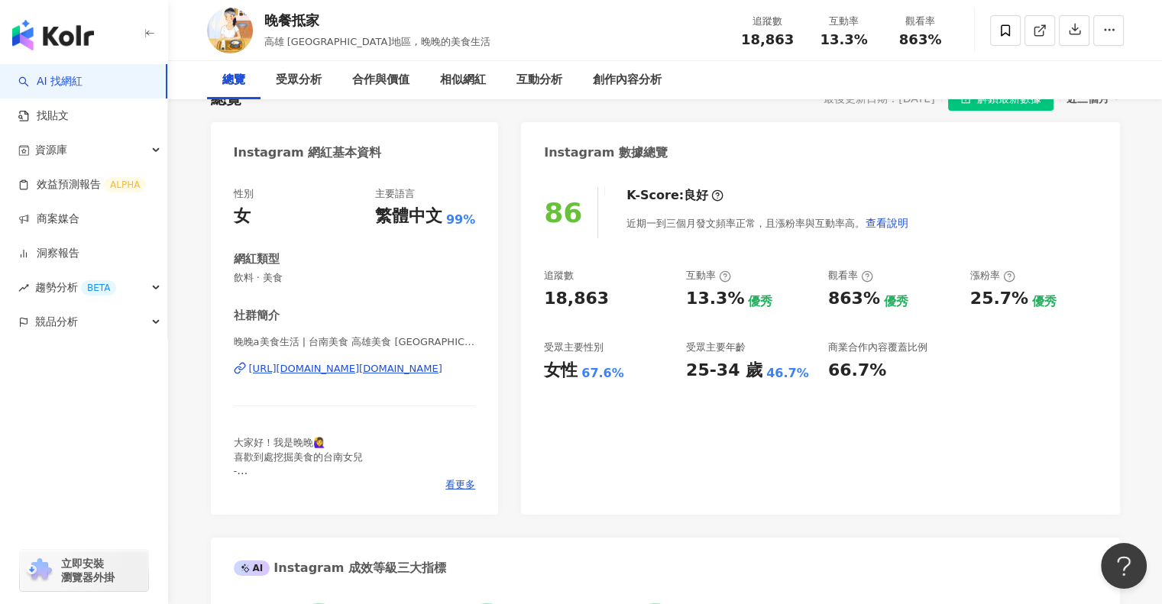
scroll to position [0, 0]
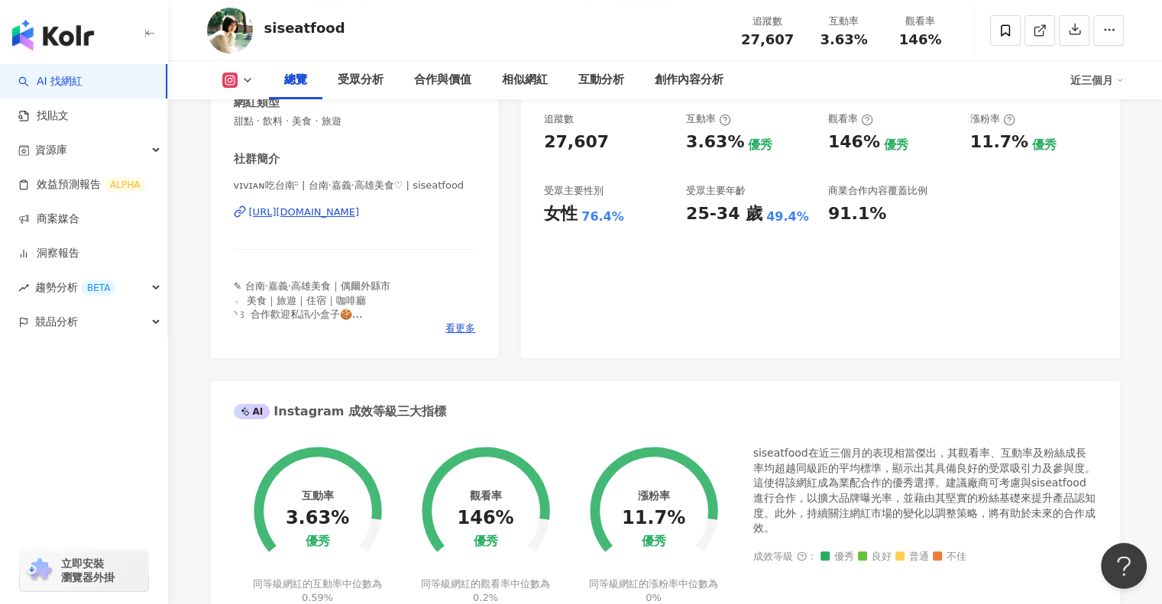
scroll to position [306, 0]
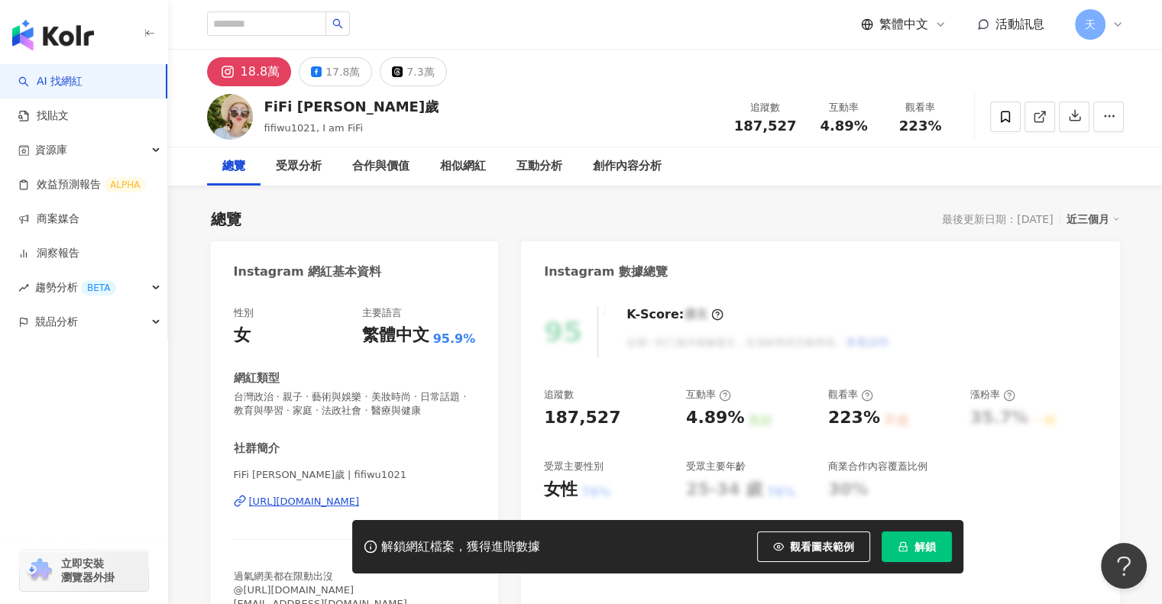
click at [934, 546] on span "解鎖" at bounding box center [925, 547] width 21 height 12
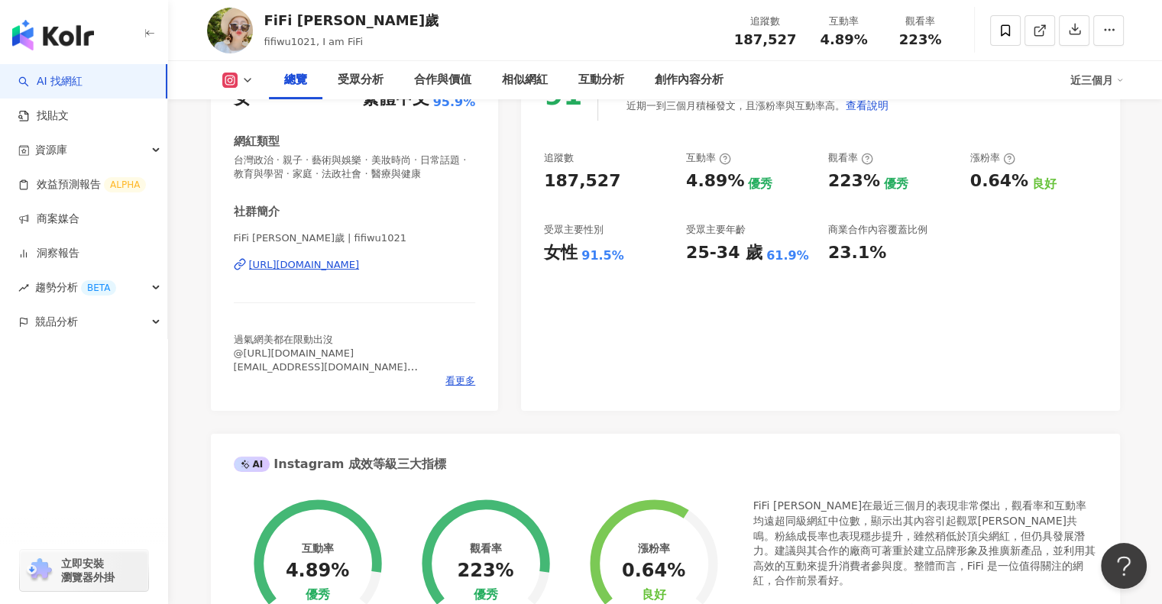
scroll to position [229, 0]
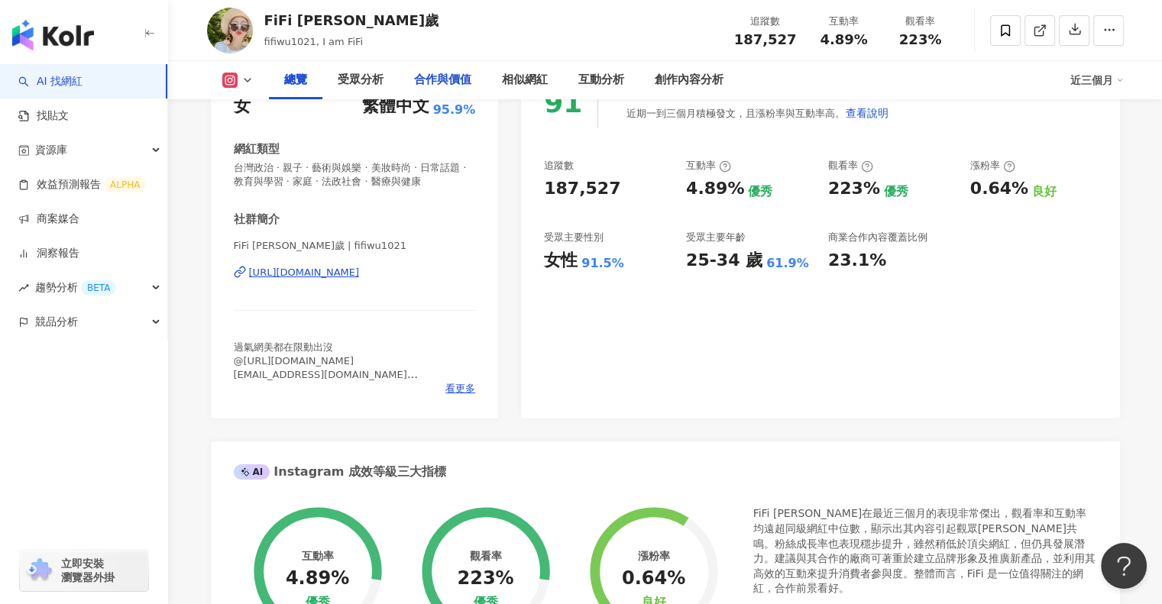
click at [460, 85] on div "合作與價值" at bounding box center [442, 80] width 57 height 18
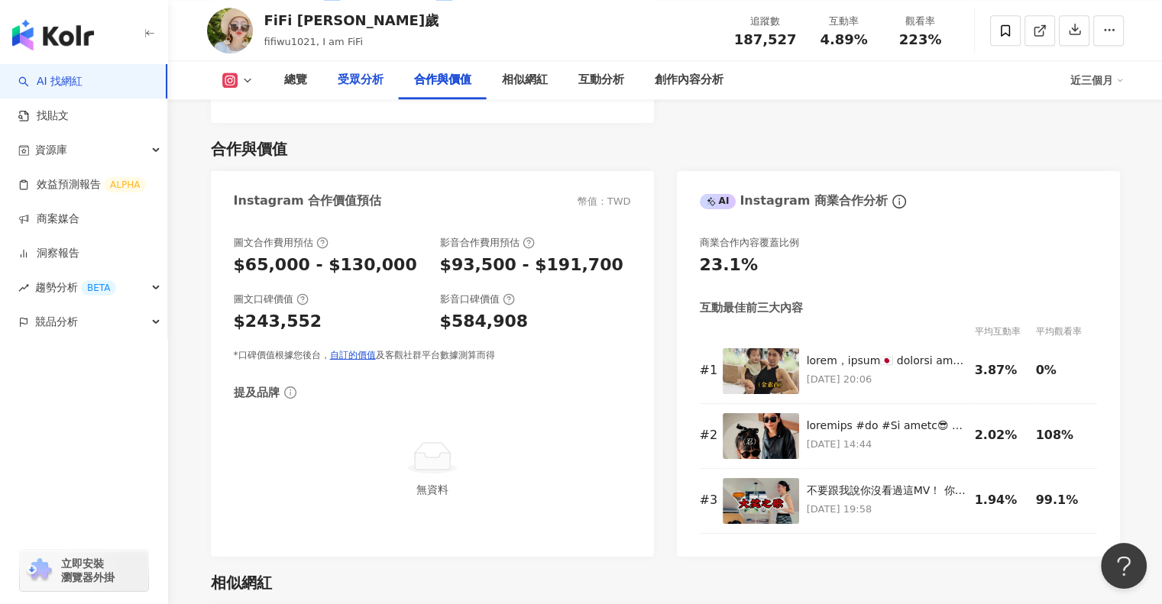
click at [368, 83] on div "受眾分析" at bounding box center [361, 80] width 46 height 18
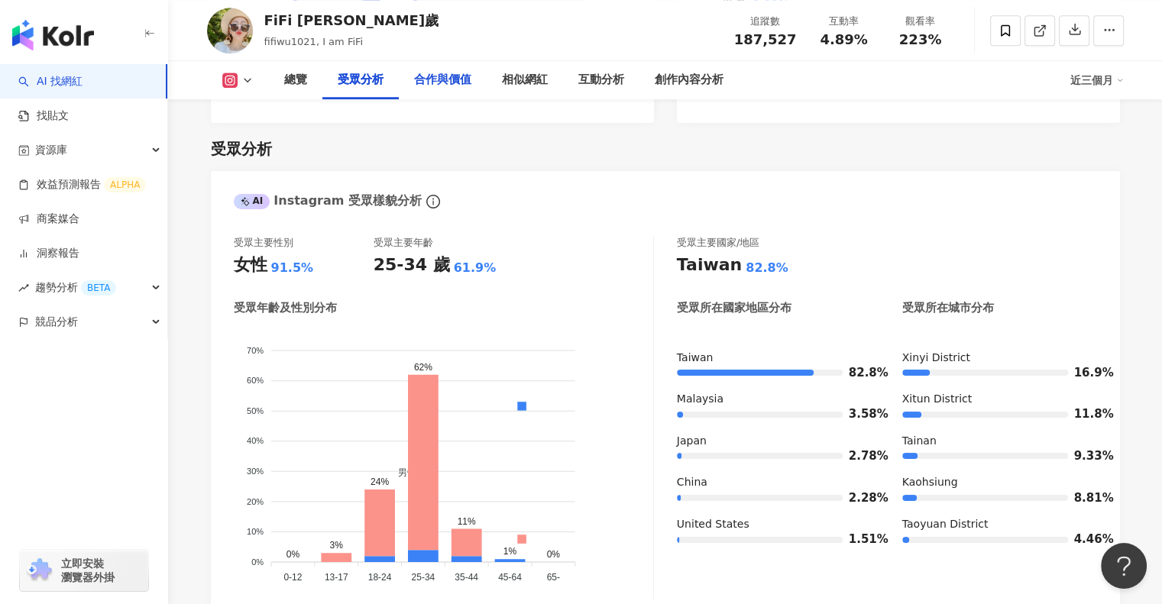
click at [447, 86] on div "合作與價值" at bounding box center [442, 80] width 57 height 18
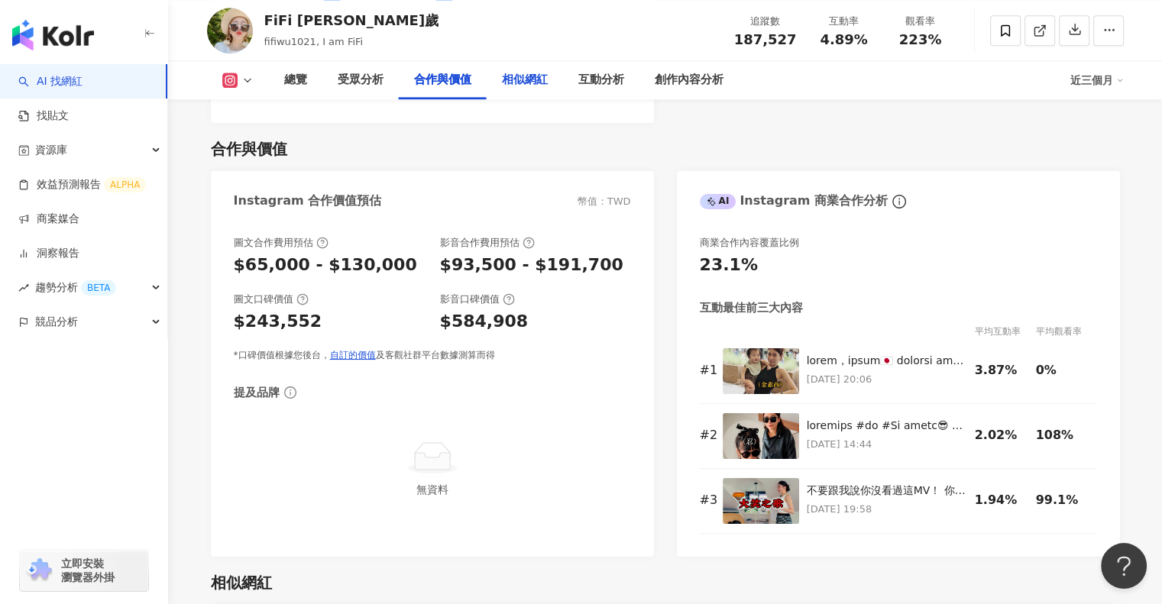
click at [547, 75] on div "相似網紅" at bounding box center [525, 80] width 46 height 18
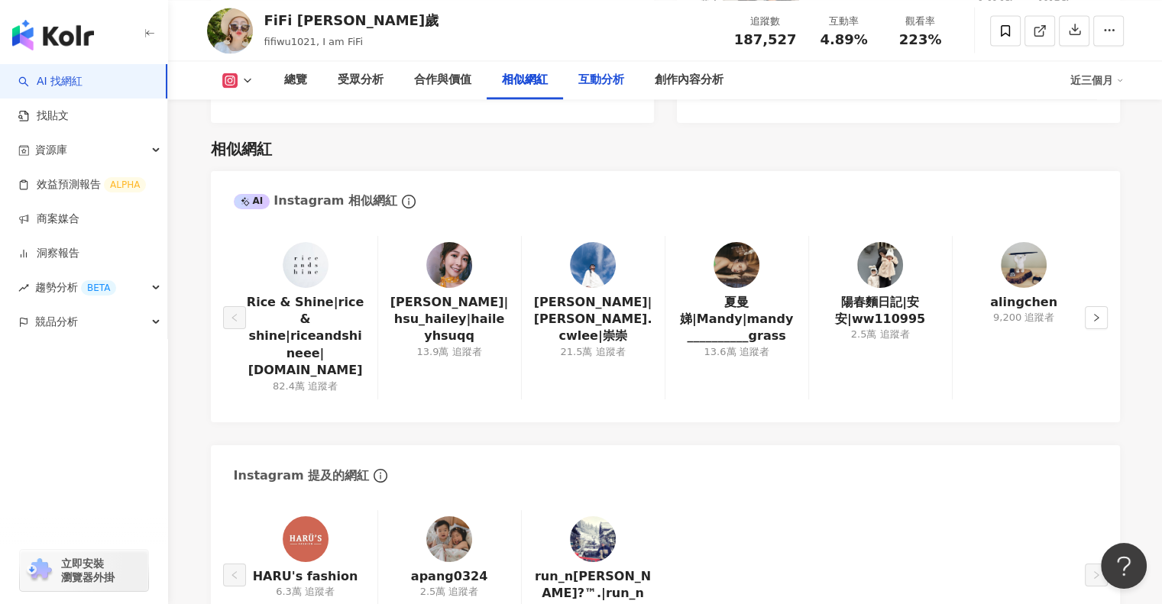
click at [608, 82] on div "互動分析" at bounding box center [601, 80] width 46 height 18
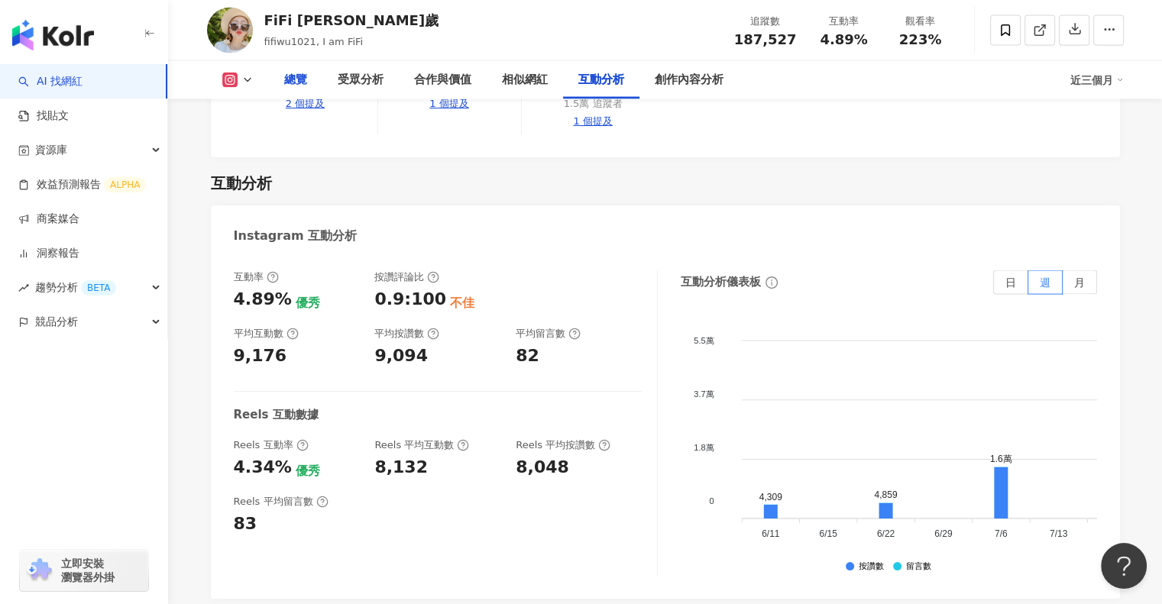
click at [300, 80] on div "總覽" at bounding box center [295, 80] width 23 height 18
